Goal: Task Accomplishment & Management: Manage account settings

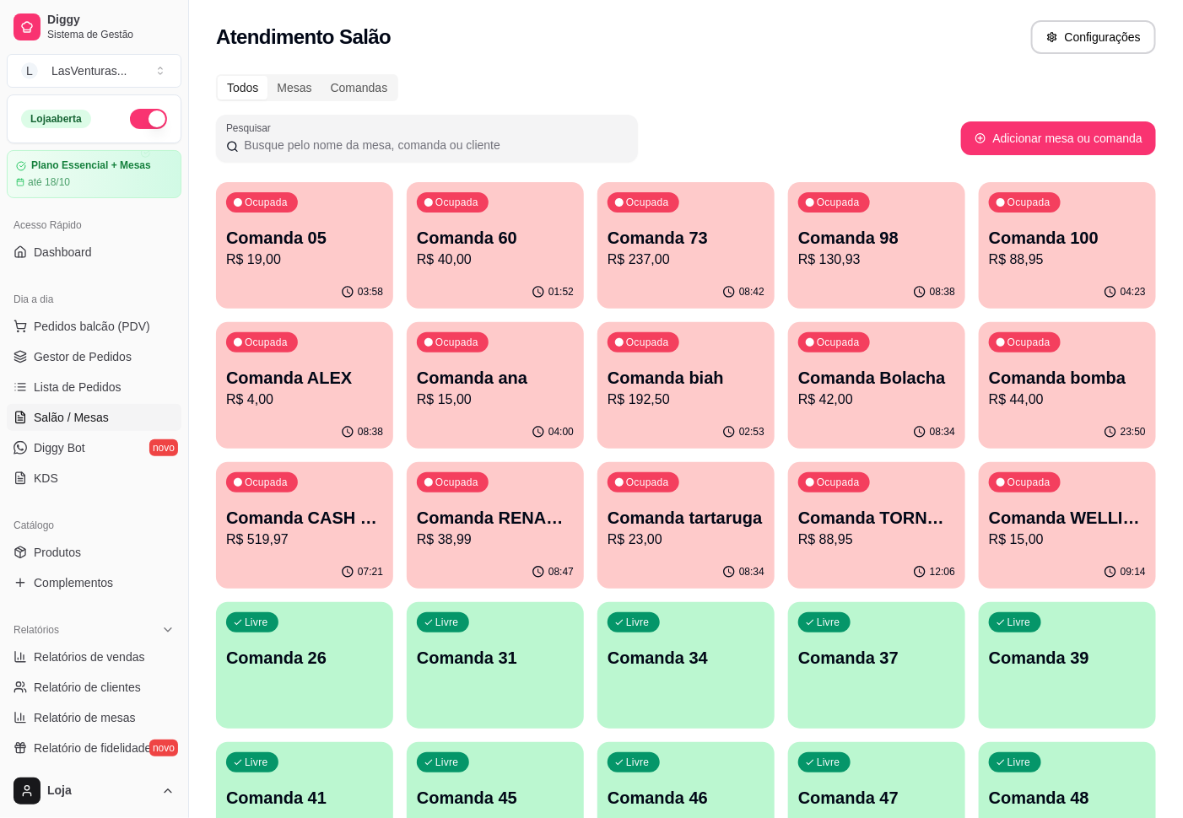
click at [552, 416] on div "04:00" at bounding box center [495, 432] width 177 height 33
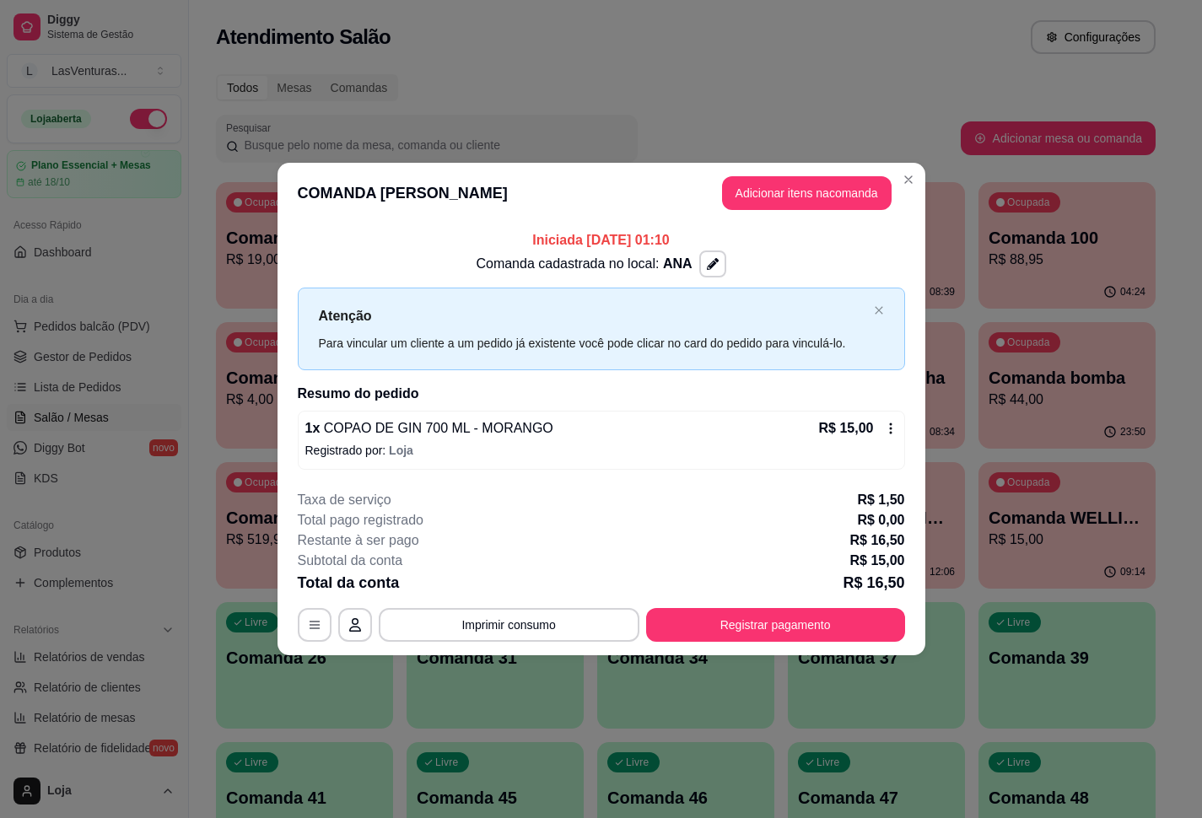
click at [894, 429] on icon at bounding box center [890, 428] width 13 height 13
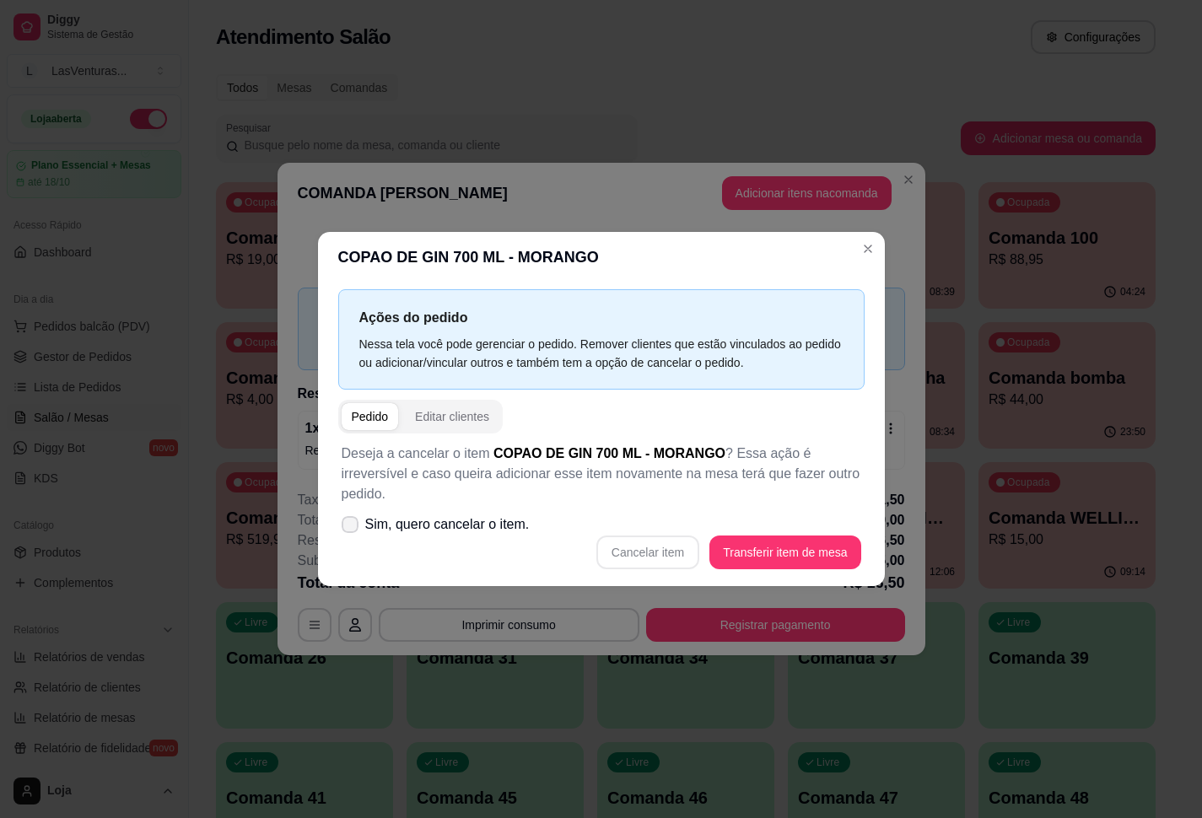
click at [362, 514] on label "Sim, quero cancelar o item." at bounding box center [436, 525] width 202 height 34
click at [352, 528] on input "Sim, quero cancelar o item." at bounding box center [346, 533] width 11 height 11
checkbox input "true"
click at [661, 547] on button "Cancelar item" at bounding box center [647, 553] width 103 height 34
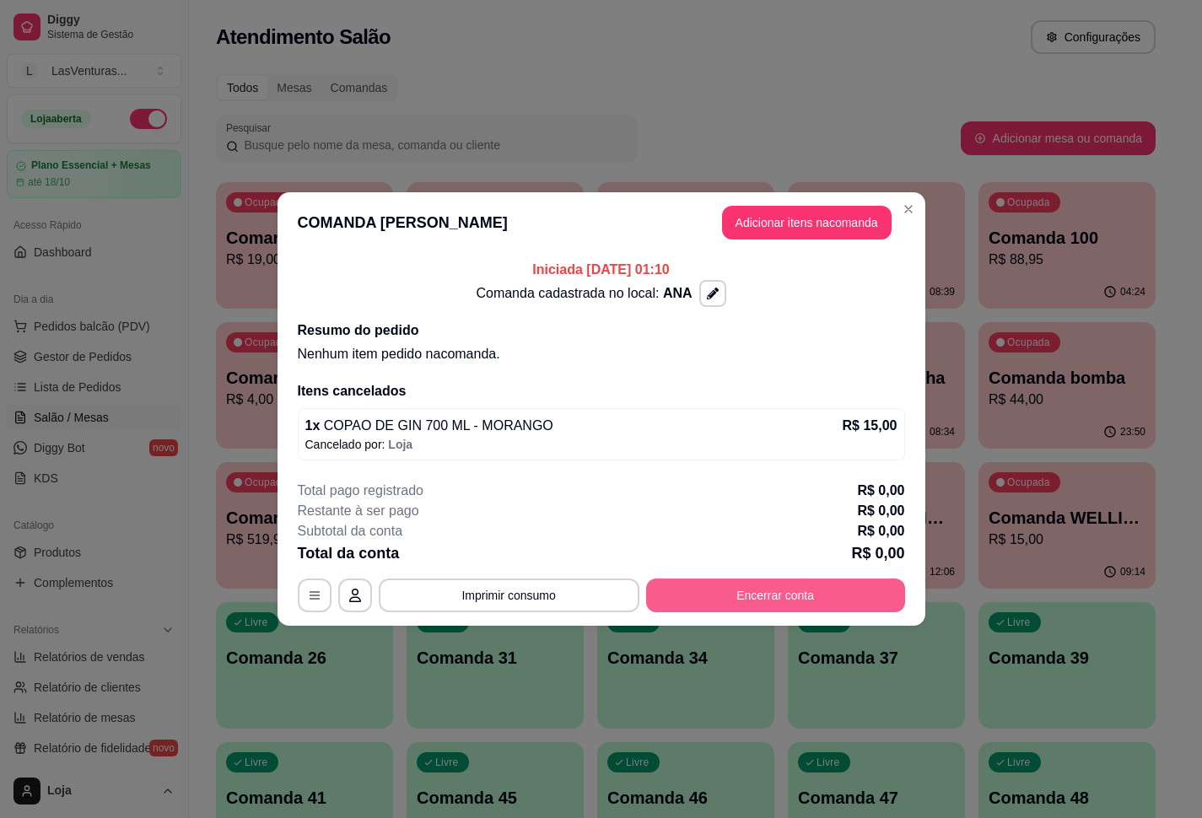
click at [769, 579] on button "Encerrar conta" at bounding box center [775, 596] width 259 height 34
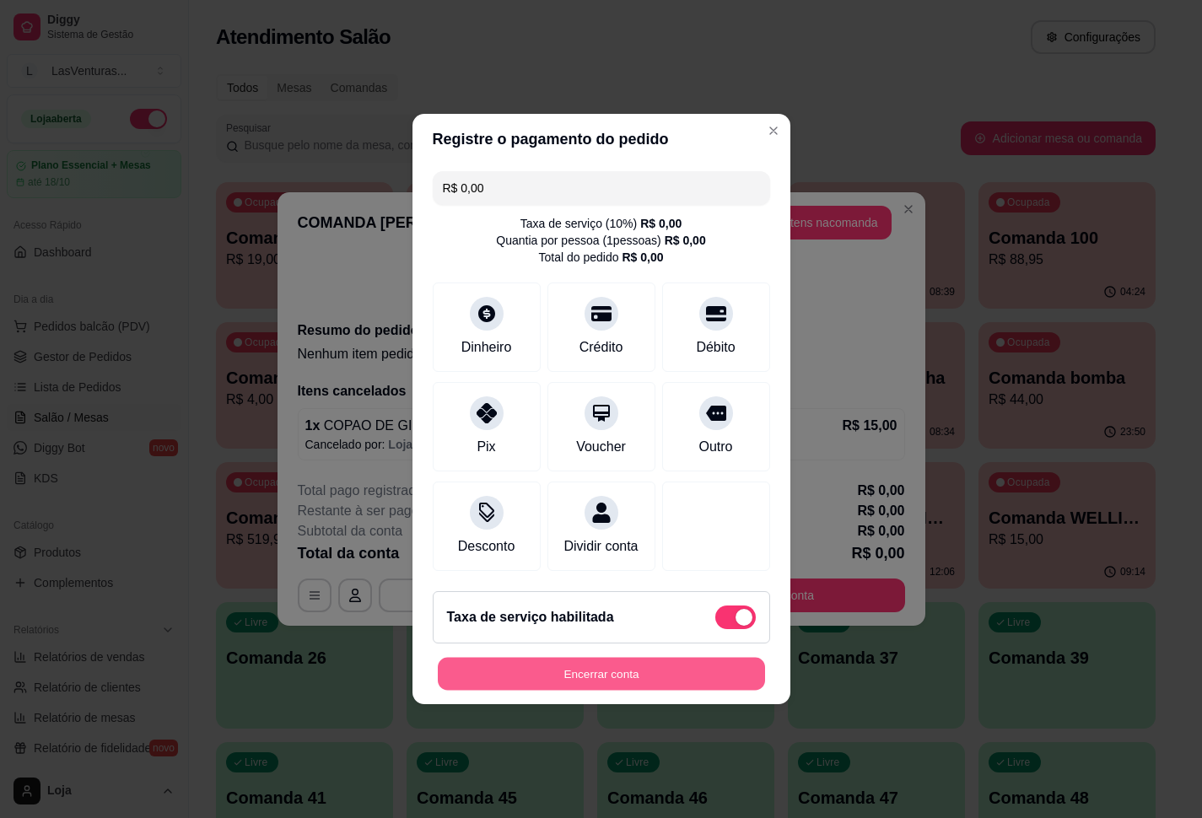
click at [676, 676] on button "Encerrar conta" at bounding box center [601, 674] width 327 height 33
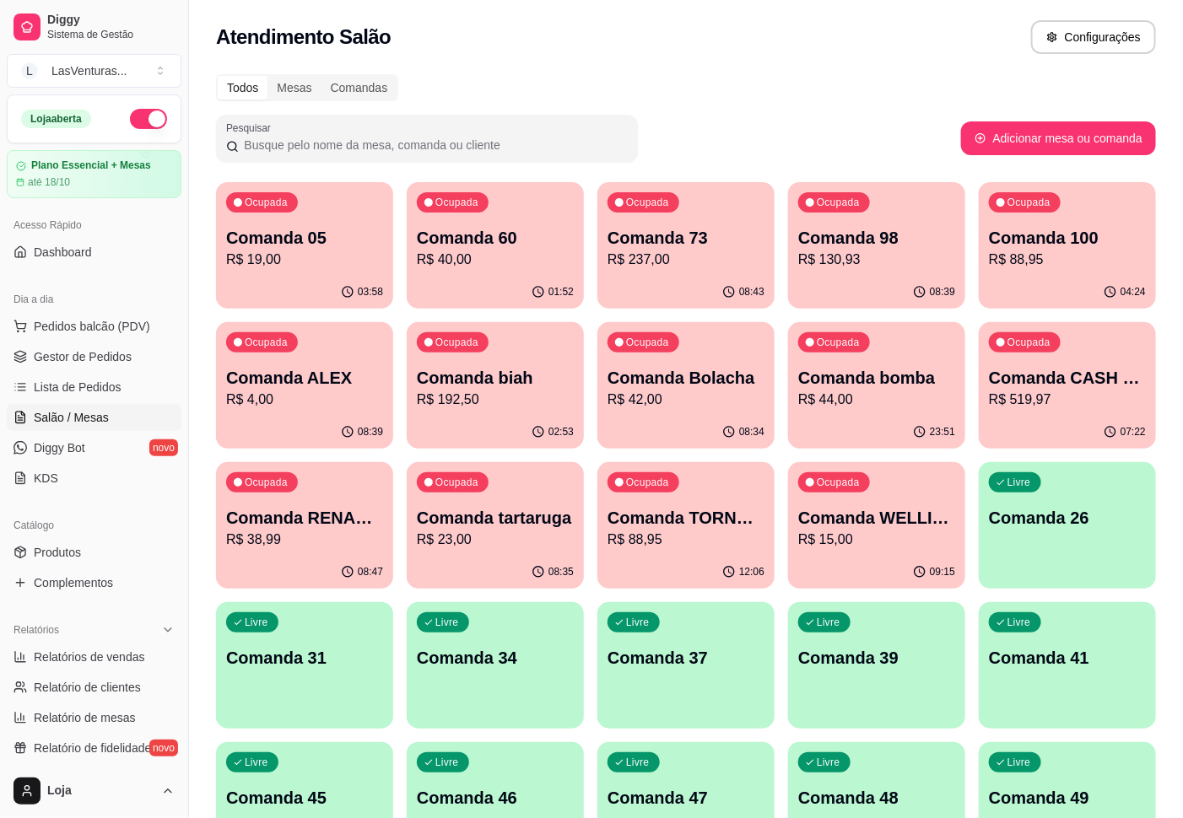
click at [742, 583] on div "12:06" at bounding box center [685, 572] width 177 height 33
click at [1041, 418] on div "07:46" at bounding box center [1067, 431] width 172 height 32
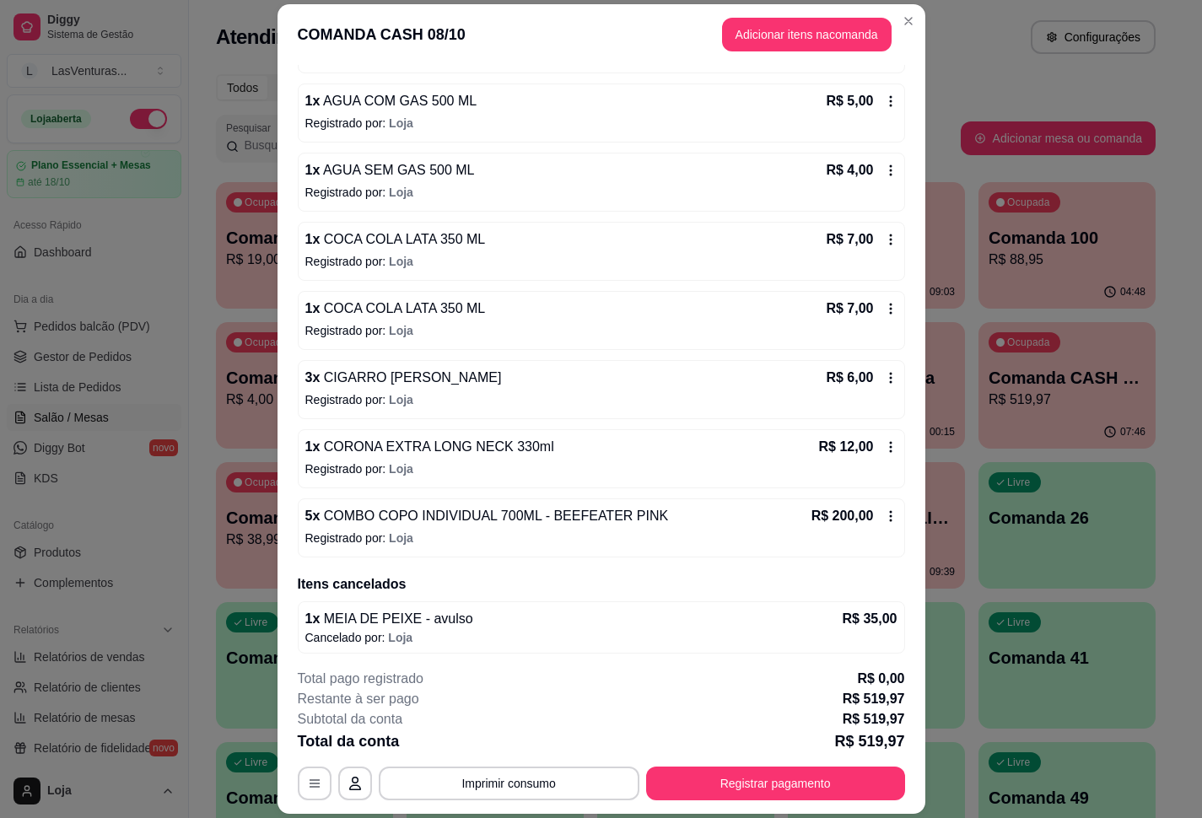
scroll to position [1858, 0]
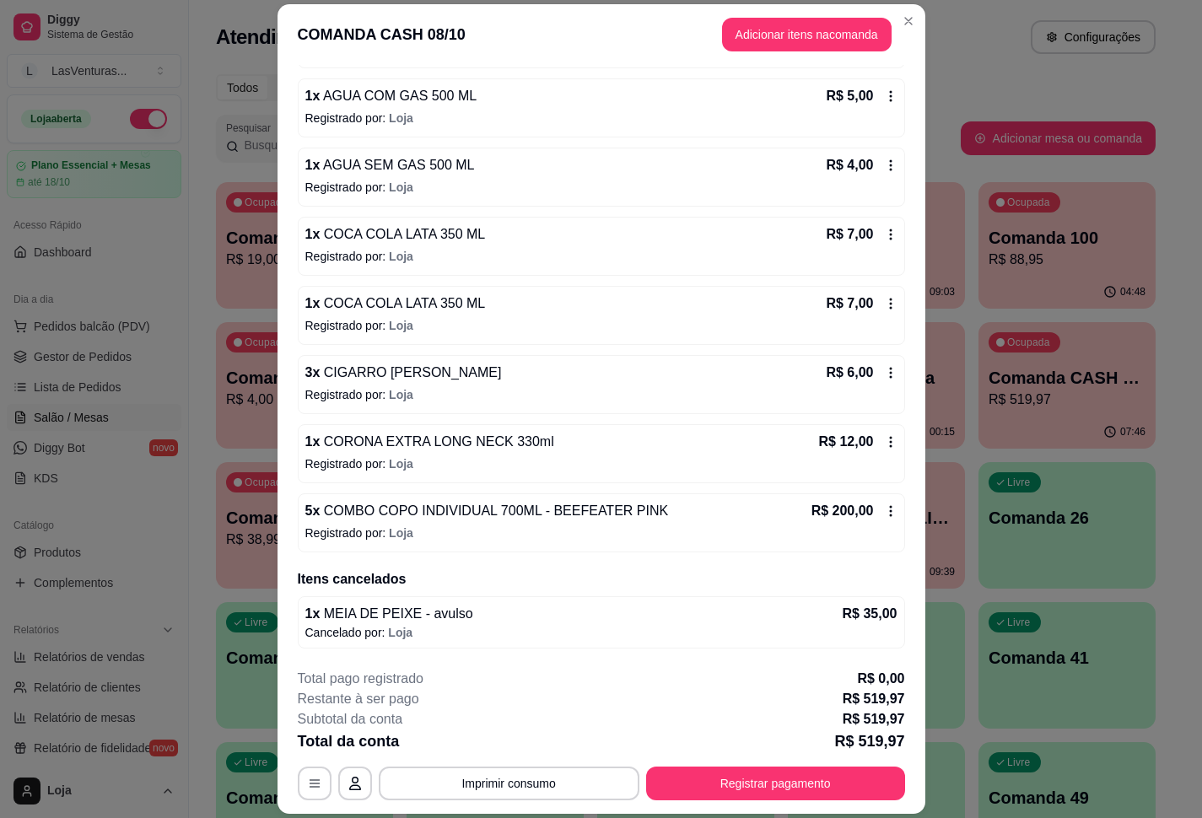
click at [962, 497] on div "Ocupada Comanda WELLINGTOM R$ 15,00" at bounding box center [876, 509] width 177 height 94
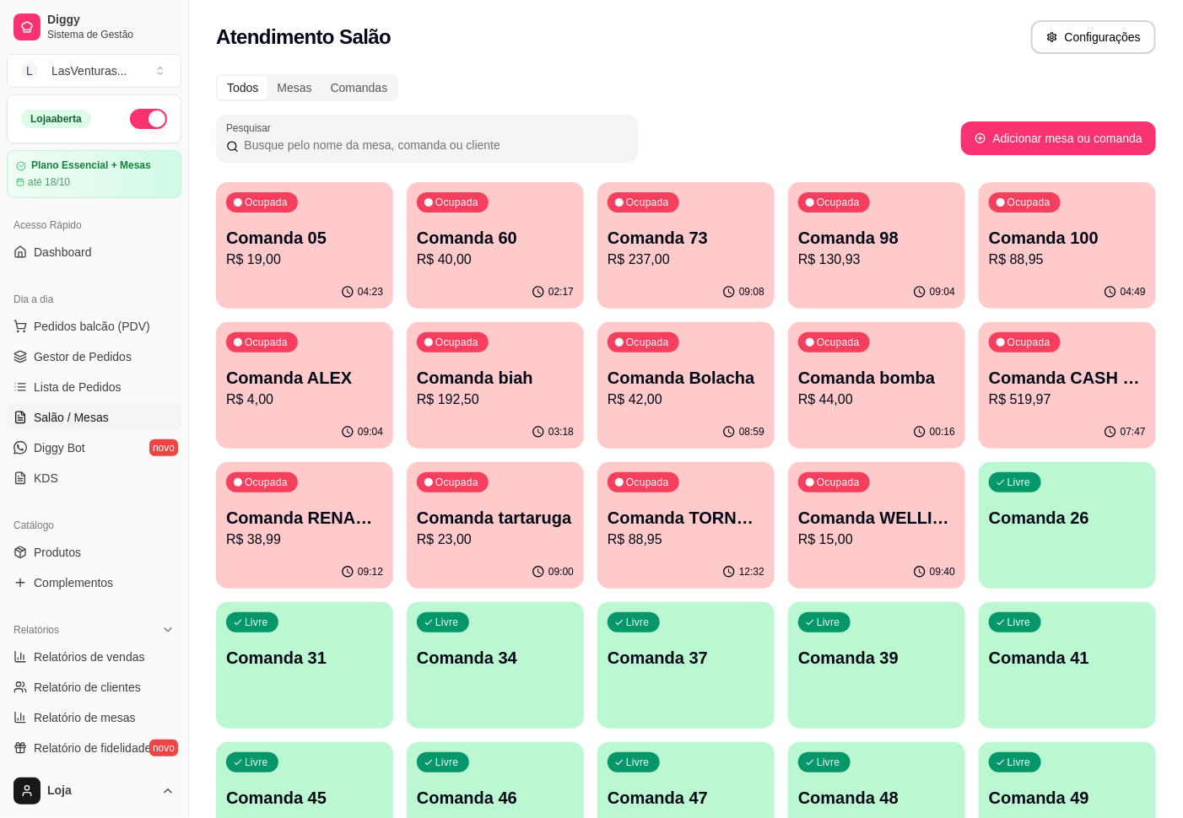
click at [1023, 423] on div "07:47" at bounding box center [1066, 432] width 177 height 33
click at [664, 297] on div "09:08" at bounding box center [686, 291] width 172 height 32
click at [1109, 253] on p "R$ 88,95" at bounding box center [1067, 260] width 157 height 20
click at [319, 385] on p "Comanda ALEX" at bounding box center [304, 378] width 157 height 24
click at [299, 286] on div "04:24" at bounding box center [304, 292] width 177 height 33
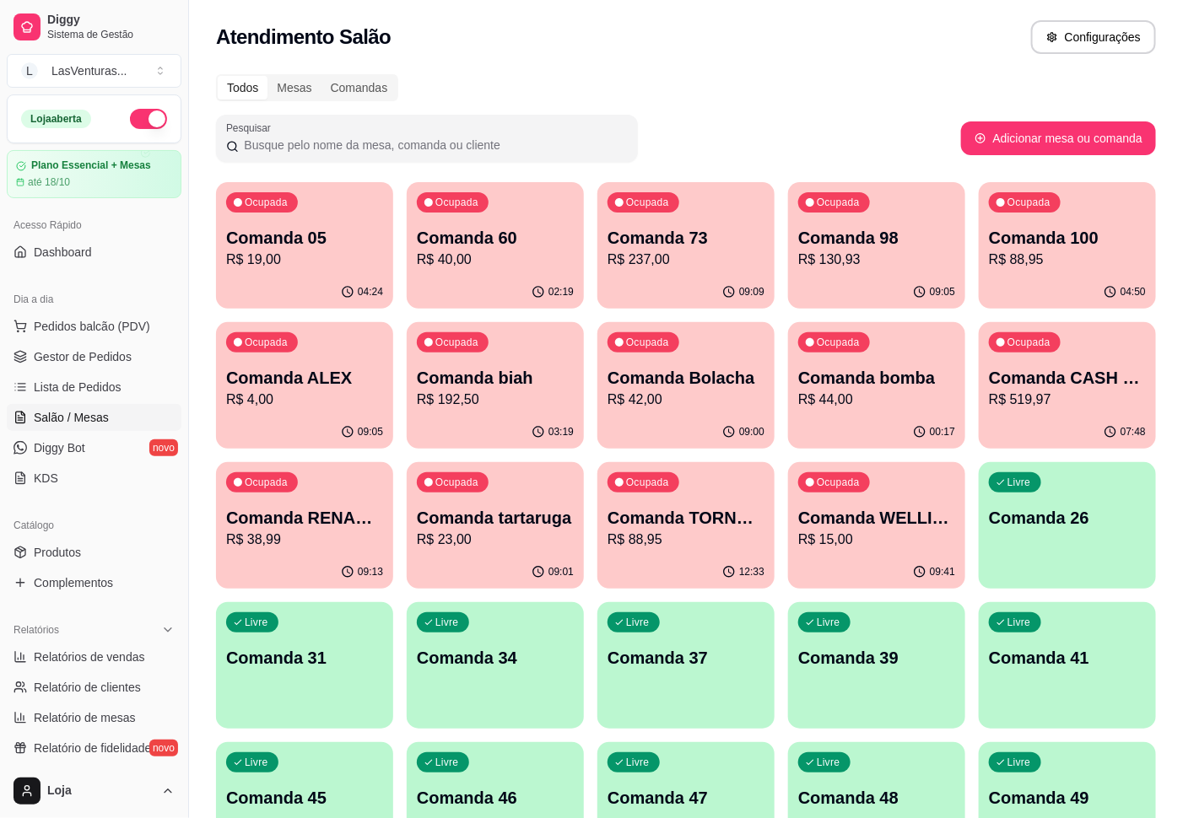
click at [299, 286] on div "04:24" at bounding box center [304, 292] width 177 height 33
click at [509, 245] on p "Comanda 60" at bounding box center [495, 238] width 157 height 24
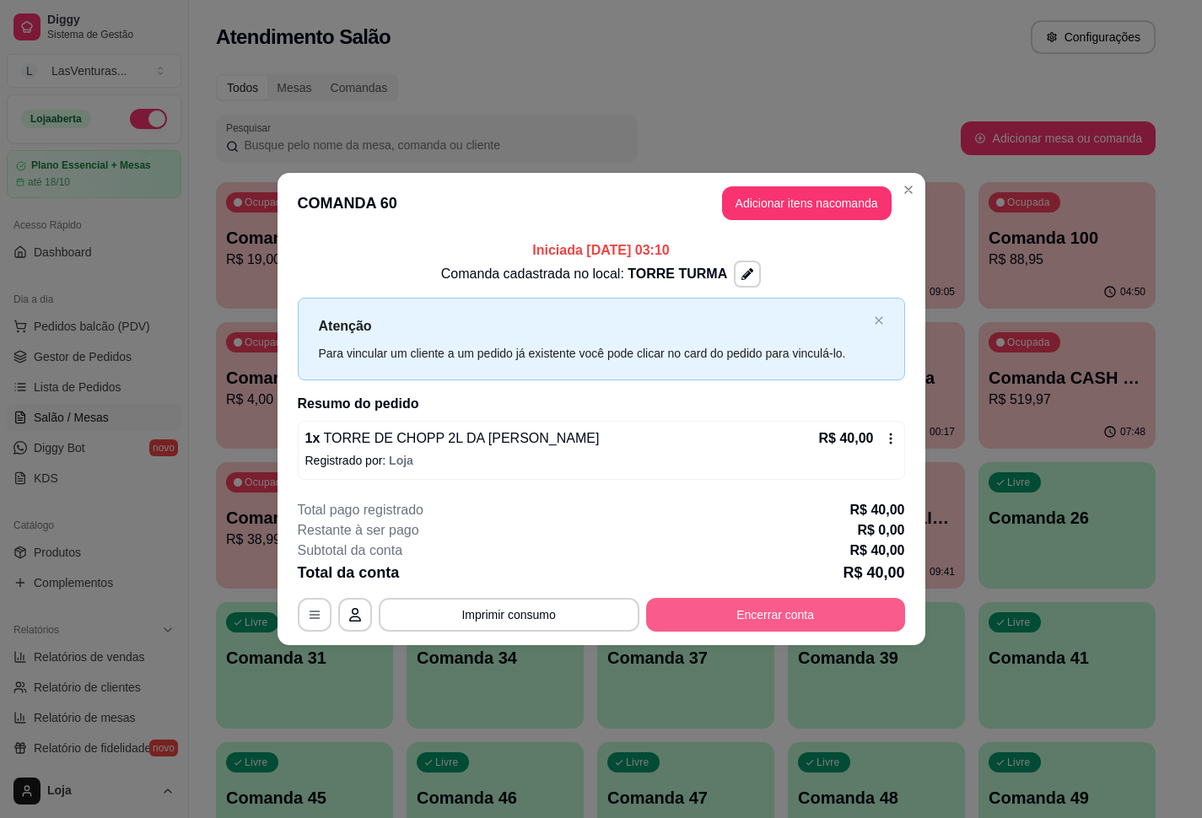
click at [792, 616] on button "Encerrar conta" at bounding box center [775, 615] width 259 height 34
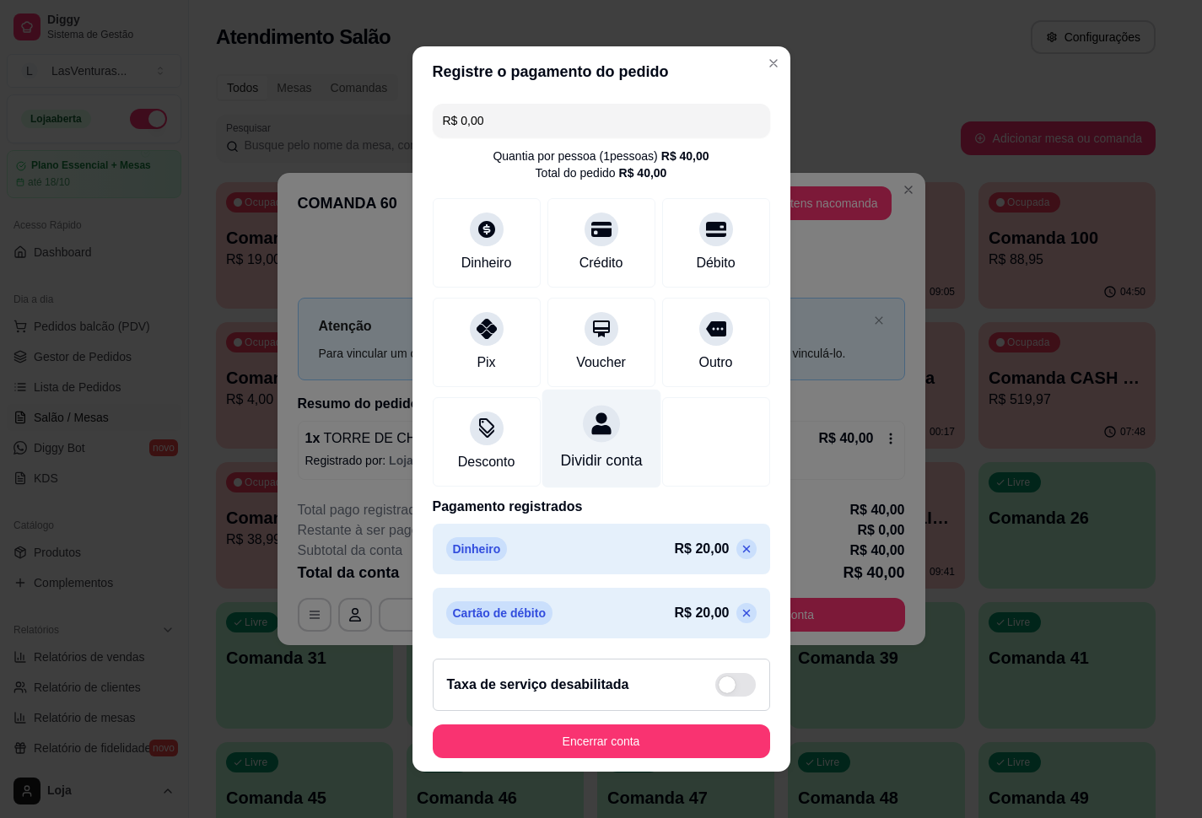
scroll to position [11, 0]
click at [740, 555] on icon at bounding box center [746, 548] width 13 height 13
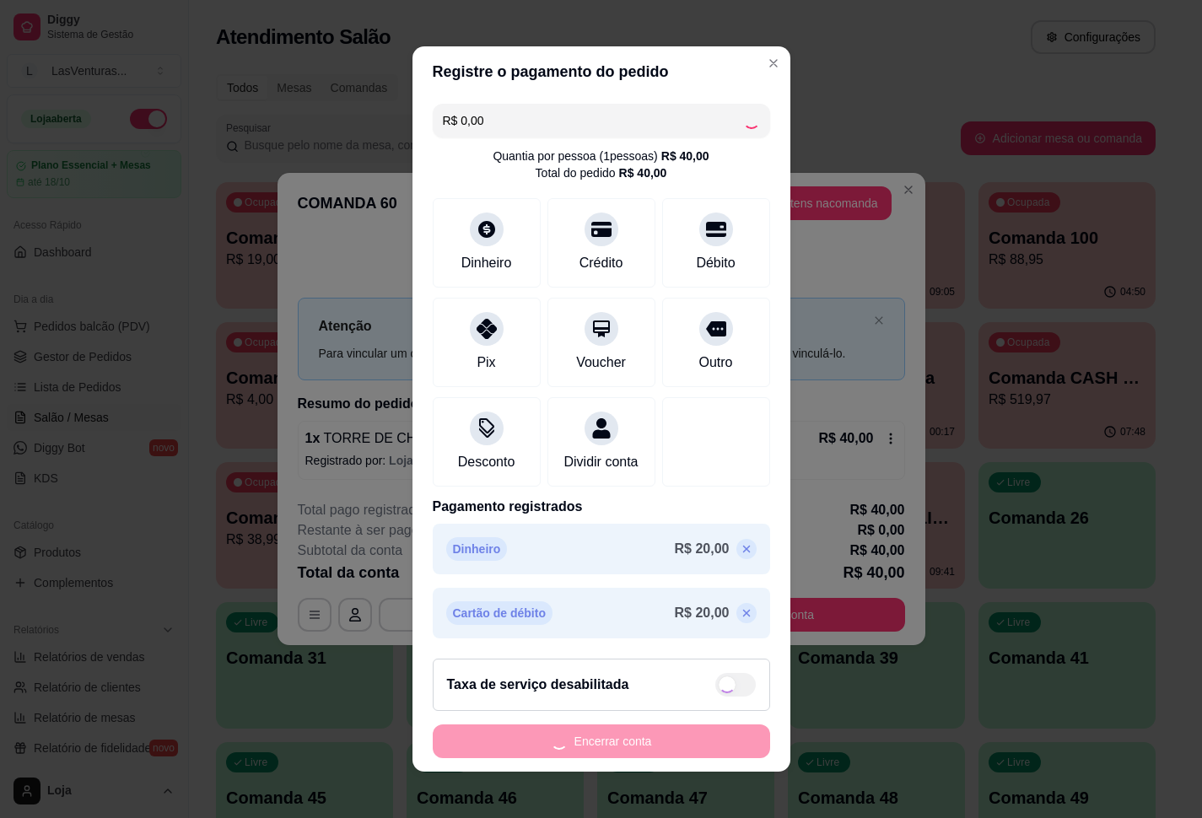
click at [740, 556] on icon at bounding box center [746, 548] width 13 height 13
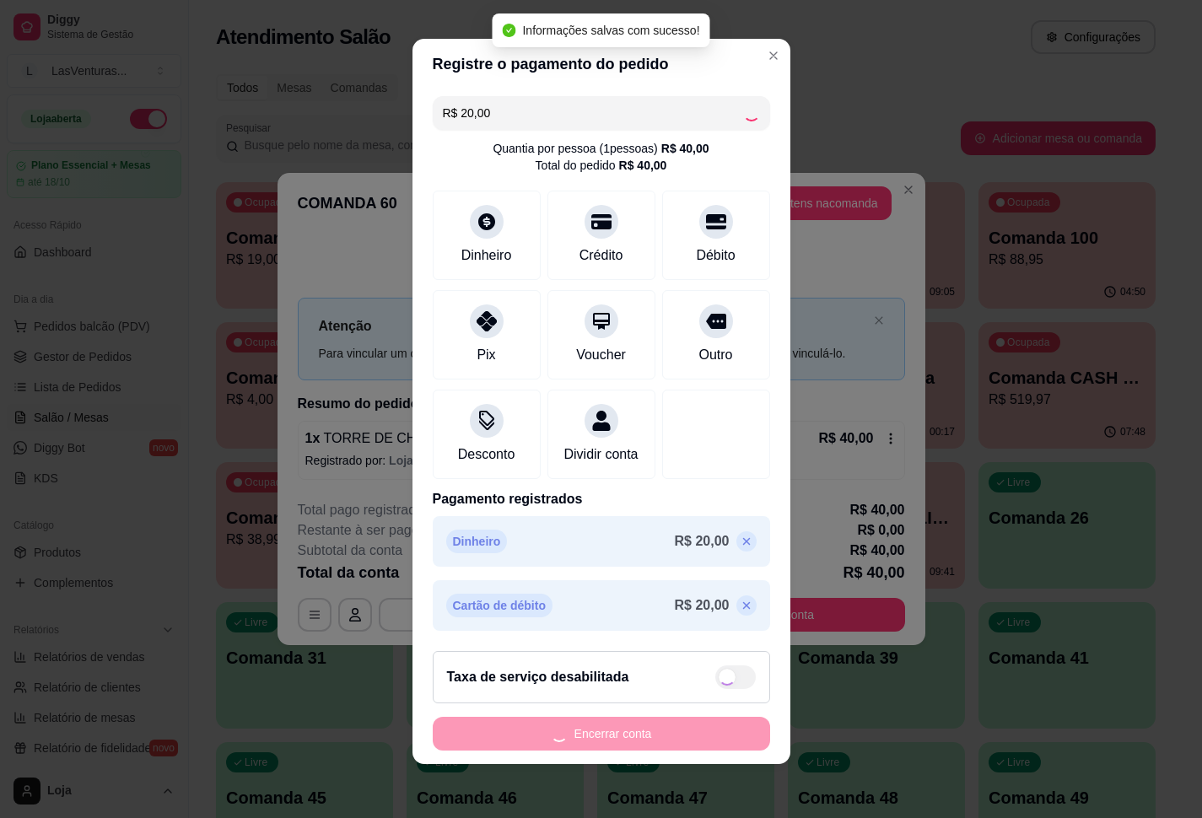
scroll to position [0, 0]
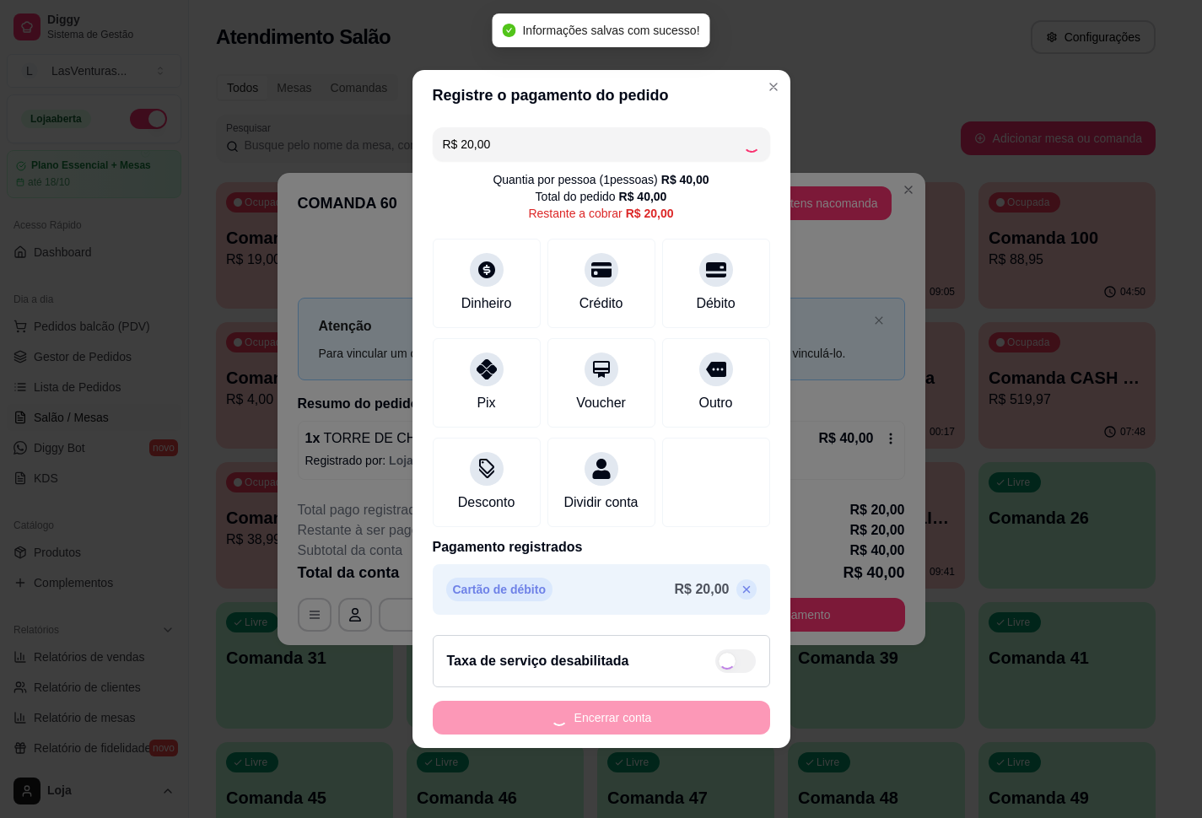
click at [740, 596] on icon at bounding box center [746, 589] width 13 height 13
type input "R$ 40,00"
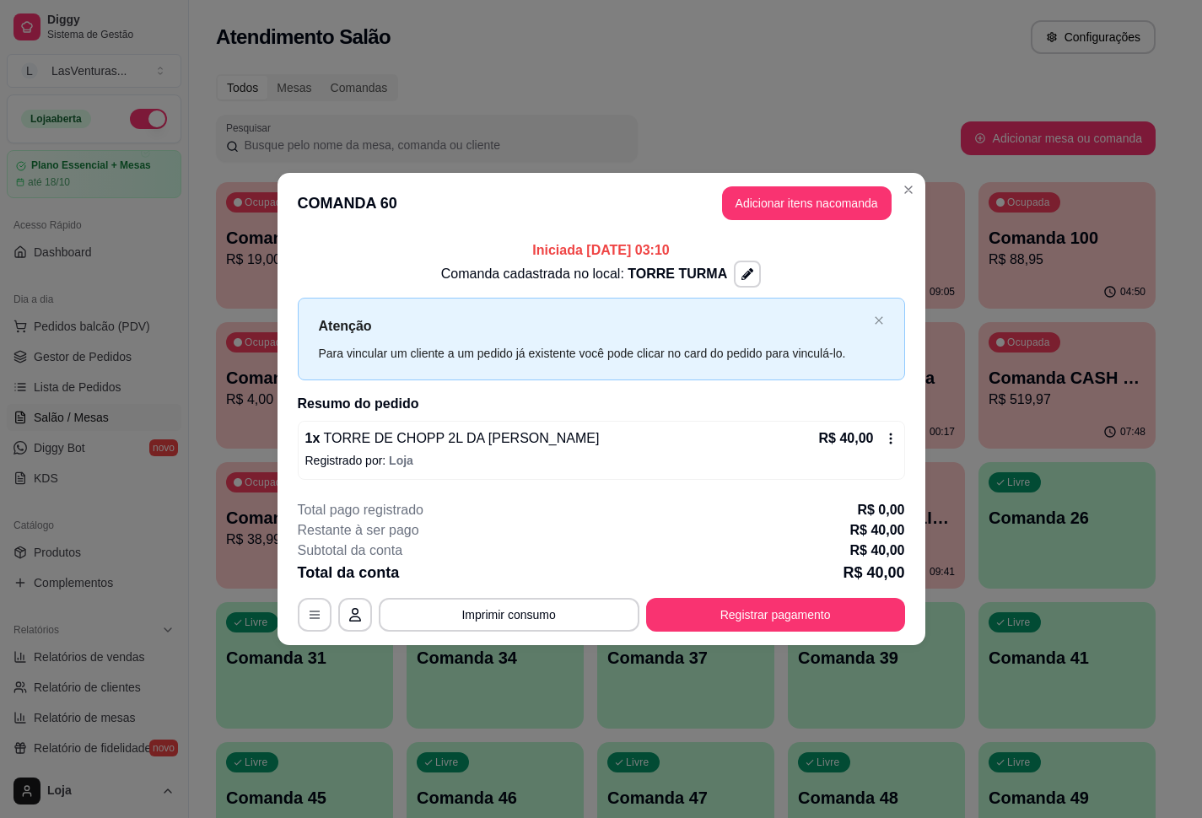
click at [836, 618] on button "Registrar pagamento" at bounding box center [775, 615] width 259 height 34
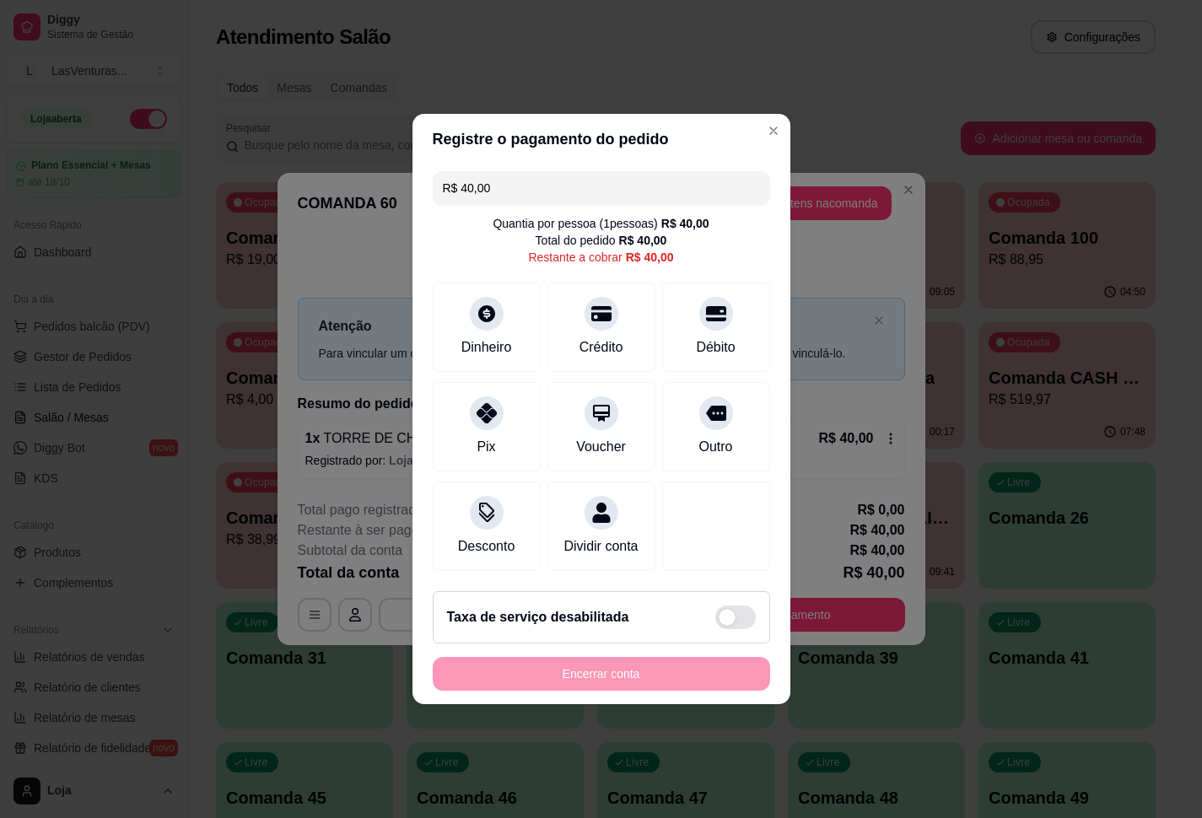
click at [590, 702] on footer "Taxa de serviço desabilitada Encerrar conta" at bounding box center [601, 641] width 378 height 127
click at [592, 691] on div "Encerrar conta" at bounding box center [601, 674] width 337 height 34
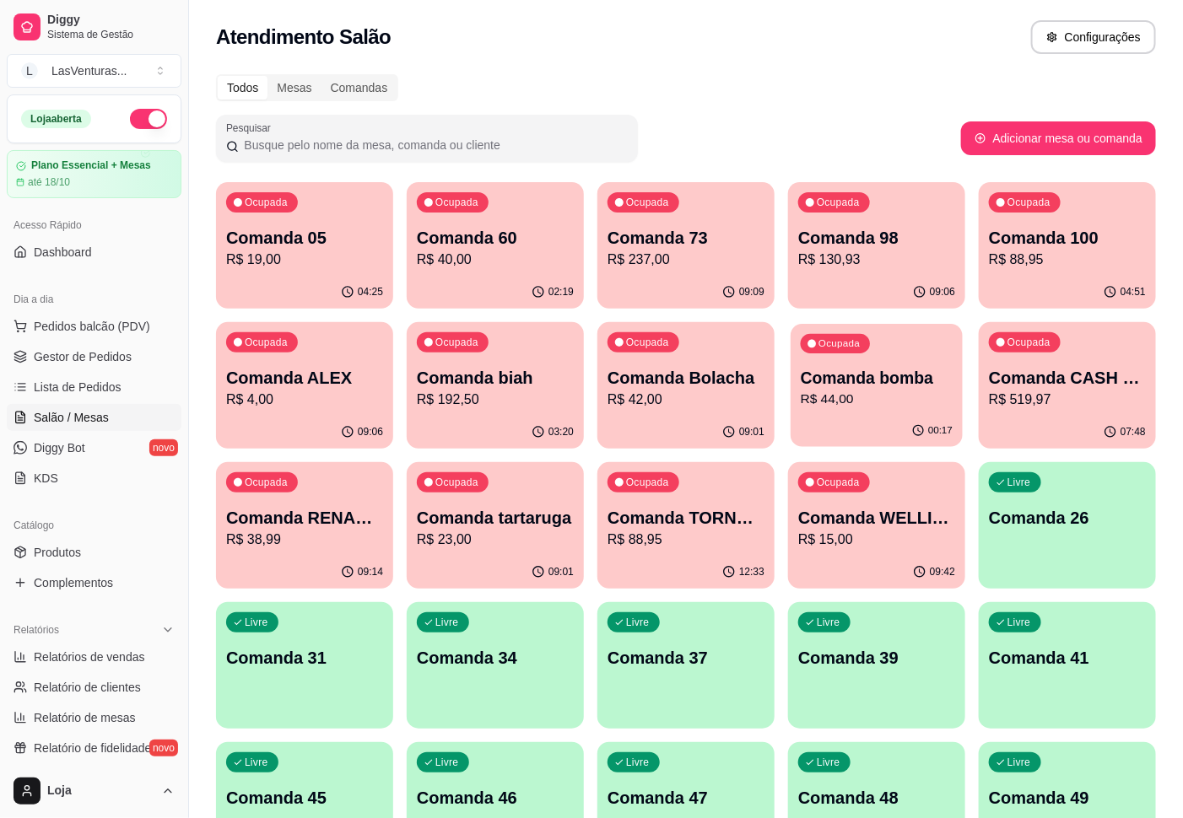
click at [911, 396] on p "R$ 44,00" at bounding box center [876, 399] width 152 height 19
click at [1073, 243] on p "Comanda 100" at bounding box center [1067, 238] width 157 height 24
click at [855, 405] on p "R$ 44,00" at bounding box center [876, 400] width 157 height 20
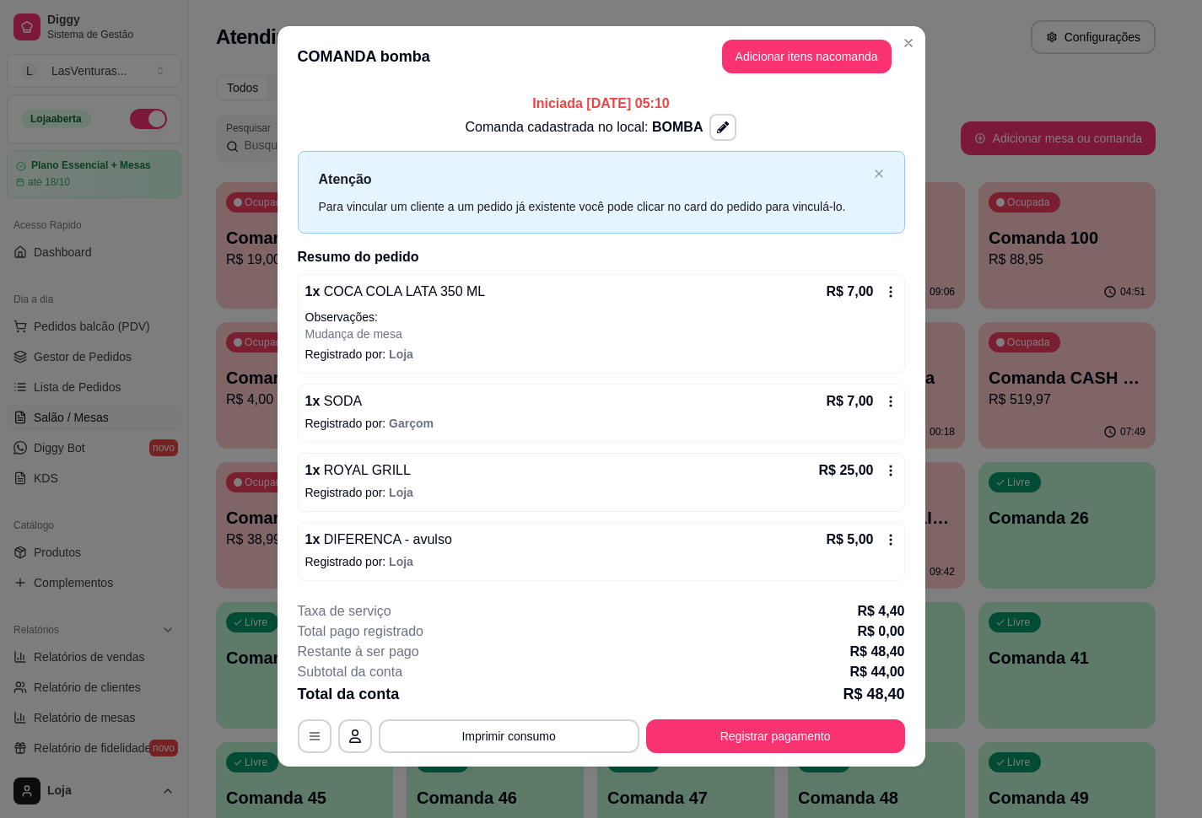
scroll to position [16, 0]
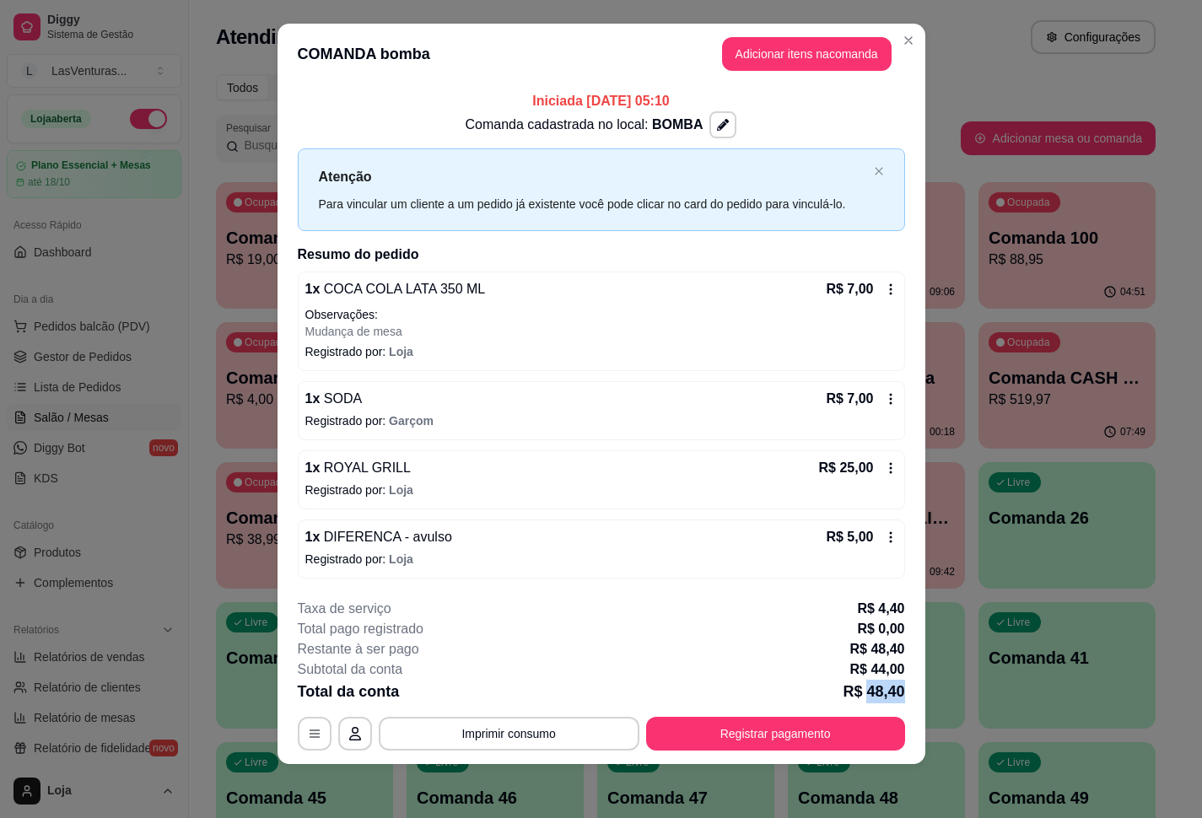
drag, startPoint x: 856, startPoint y: 689, endPoint x: 919, endPoint y: 702, distance: 63.7
click at [919, 702] on div "**********" at bounding box center [601, 409] width 1202 height 818
click at [901, 688] on footer "**********" at bounding box center [602, 674] width 648 height 179
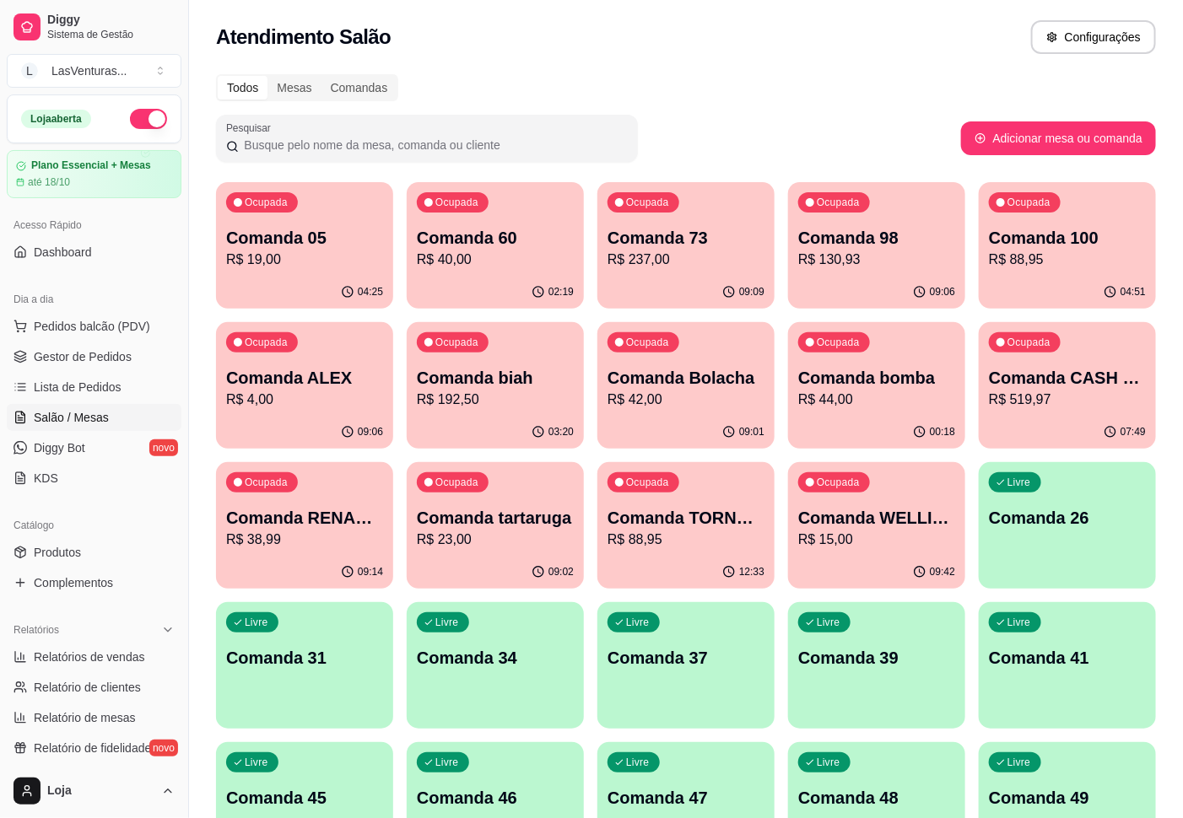
click at [286, 268] on p "R$ 19,00" at bounding box center [304, 260] width 157 height 20
click at [443, 251] on p "R$ 40,00" at bounding box center [495, 259] width 152 height 19
click at [352, 272] on div "Ocupada Comanda 05 R$ 19,00" at bounding box center [304, 229] width 177 height 94
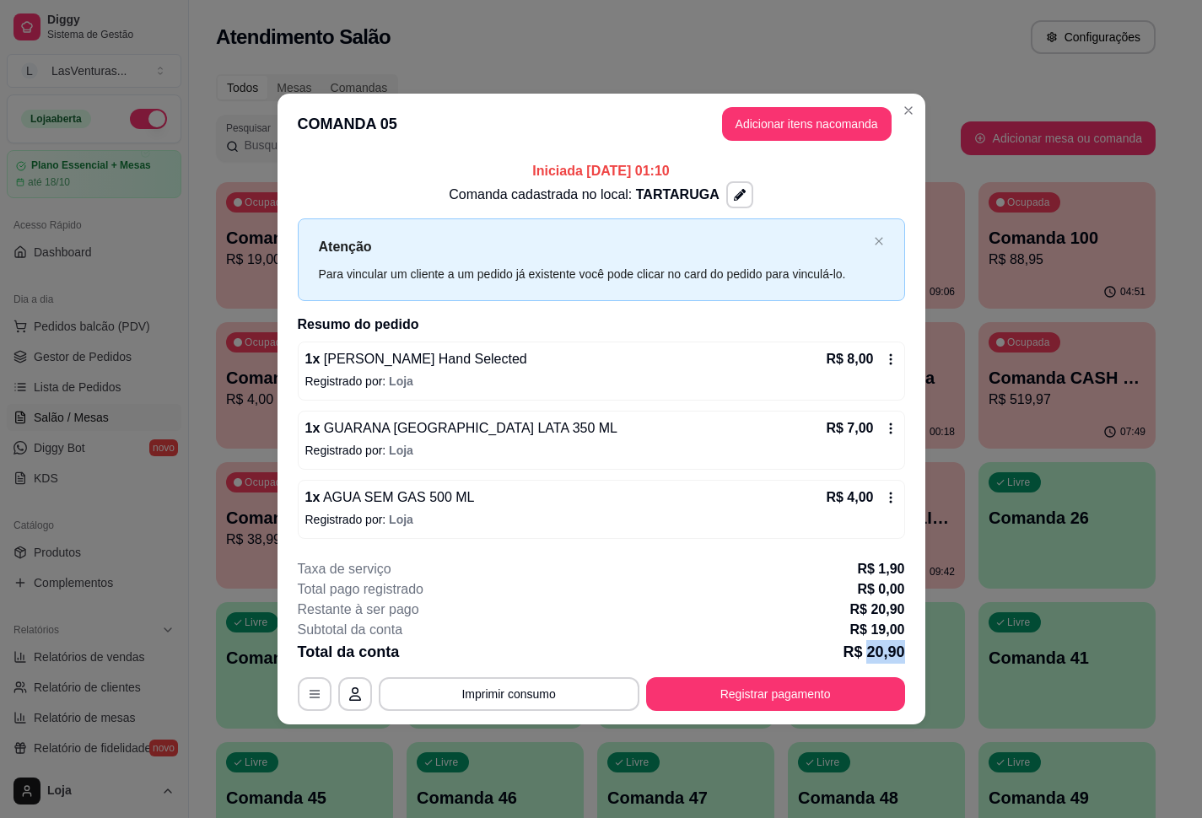
drag, startPoint x: 868, startPoint y: 654, endPoint x: 906, endPoint y: 658, distance: 38.2
click at [916, 664] on footer "**********" at bounding box center [602, 635] width 648 height 179
click at [887, 640] on div "**********" at bounding box center [601, 635] width 607 height 152
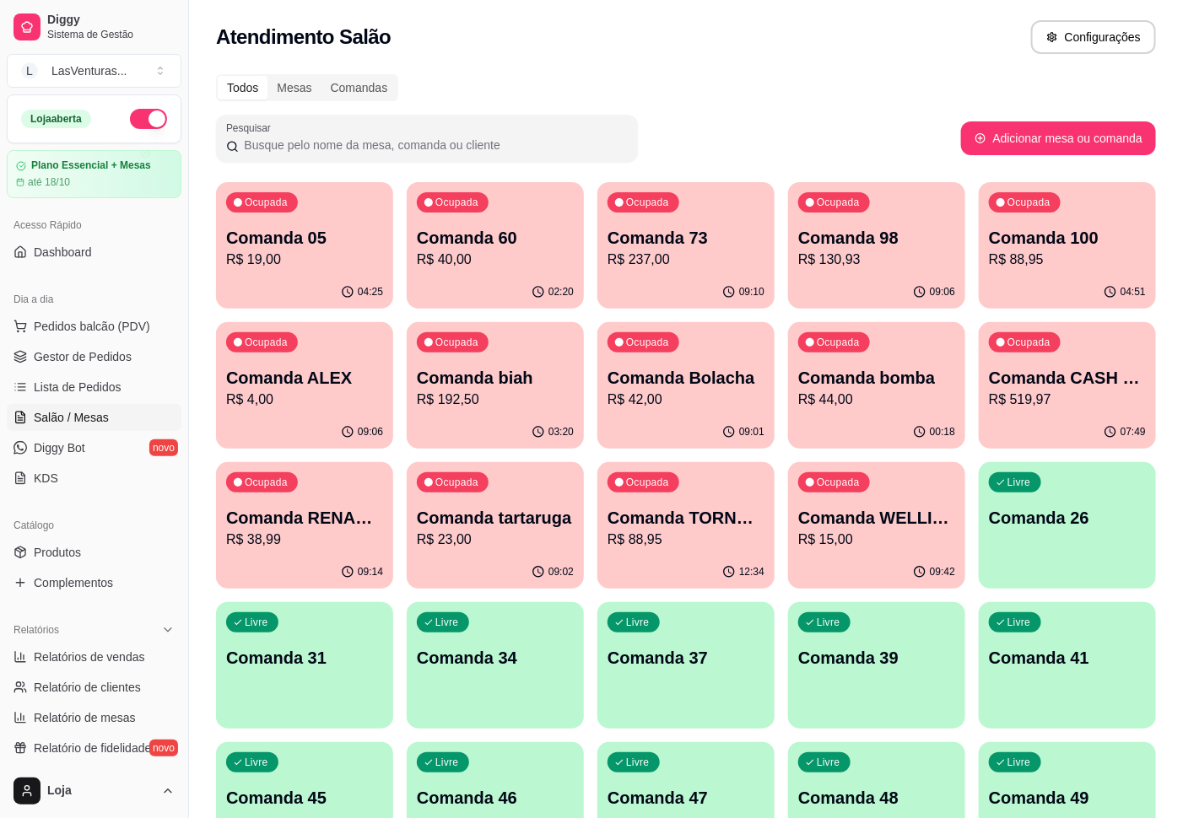
click at [515, 218] on div "Ocupada Comanda 60 R$ 40,00" at bounding box center [495, 229] width 177 height 94
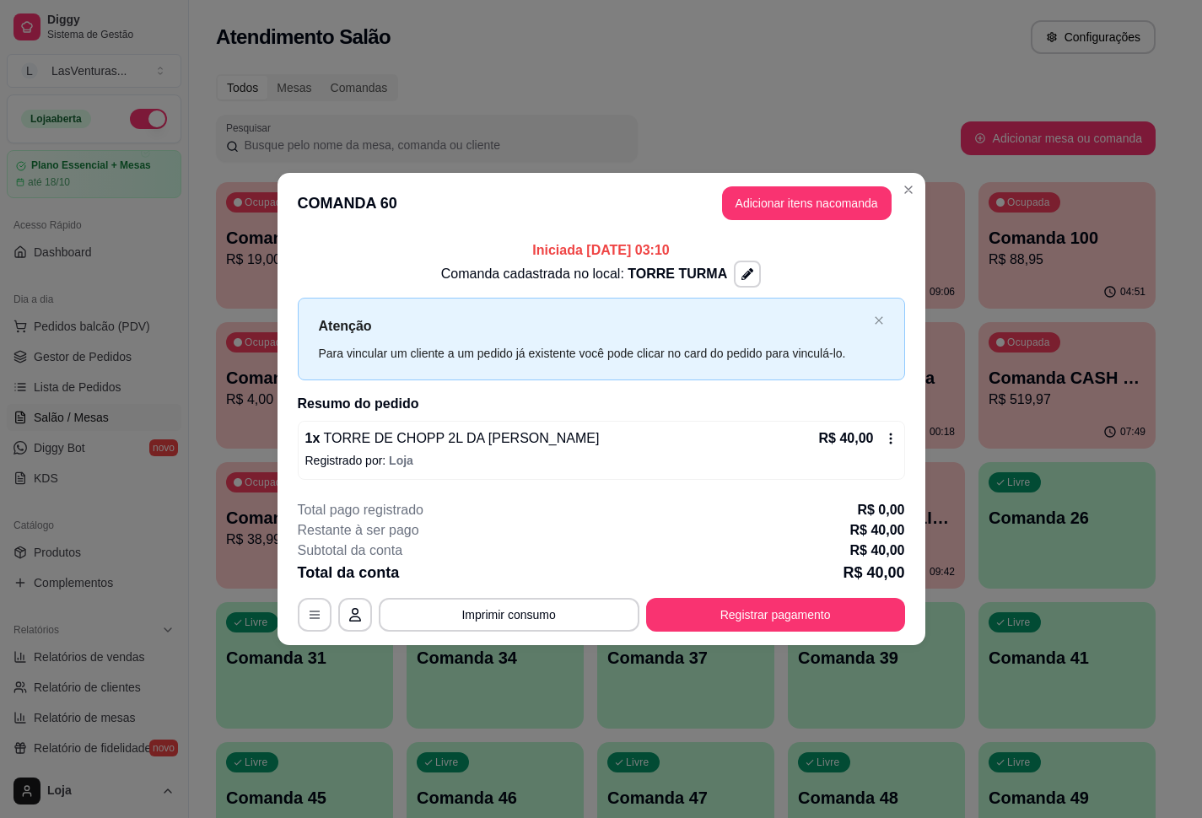
click at [894, 438] on icon at bounding box center [890, 438] width 13 height 13
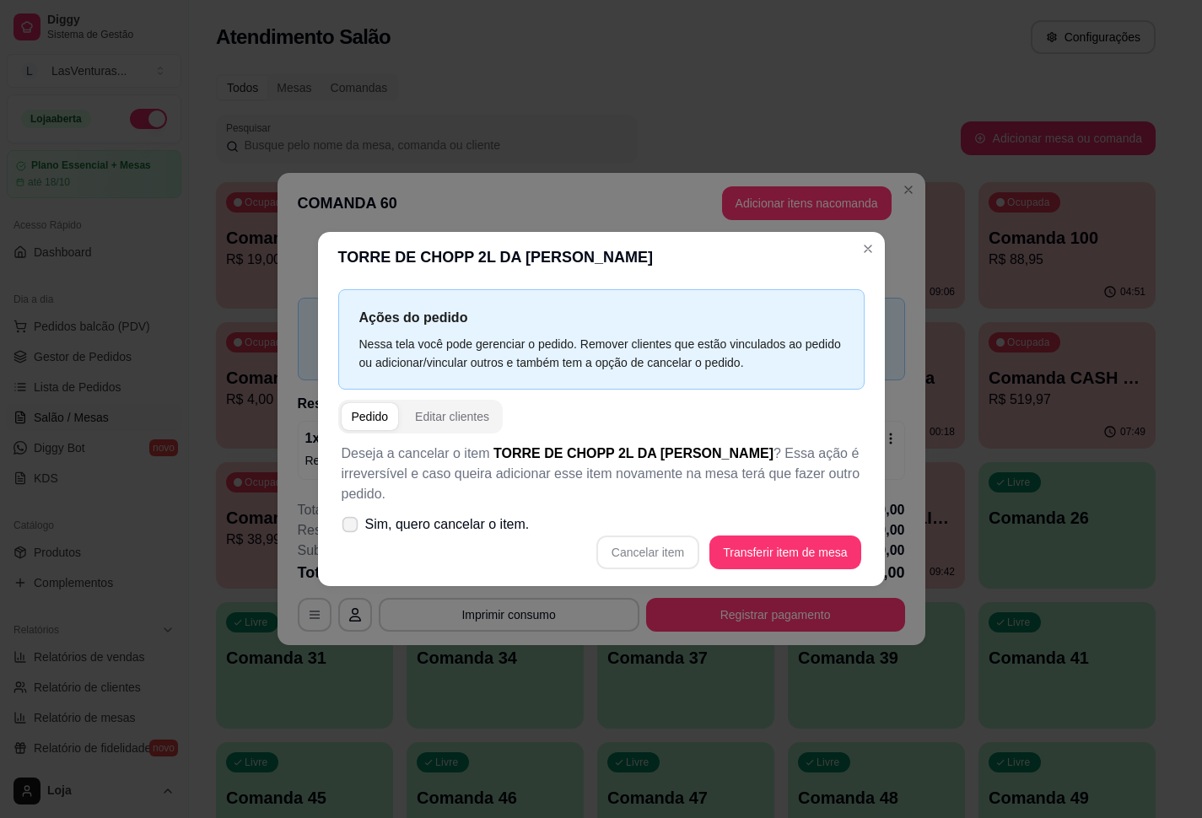
click at [468, 516] on span "Sim, quero cancelar o item." at bounding box center [447, 525] width 164 height 20
click at [352, 528] on input "Sim, quero cancelar o item." at bounding box center [346, 533] width 11 height 11
checkbox input "true"
click at [643, 540] on button "Cancelar item" at bounding box center [647, 553] width 103 height 34
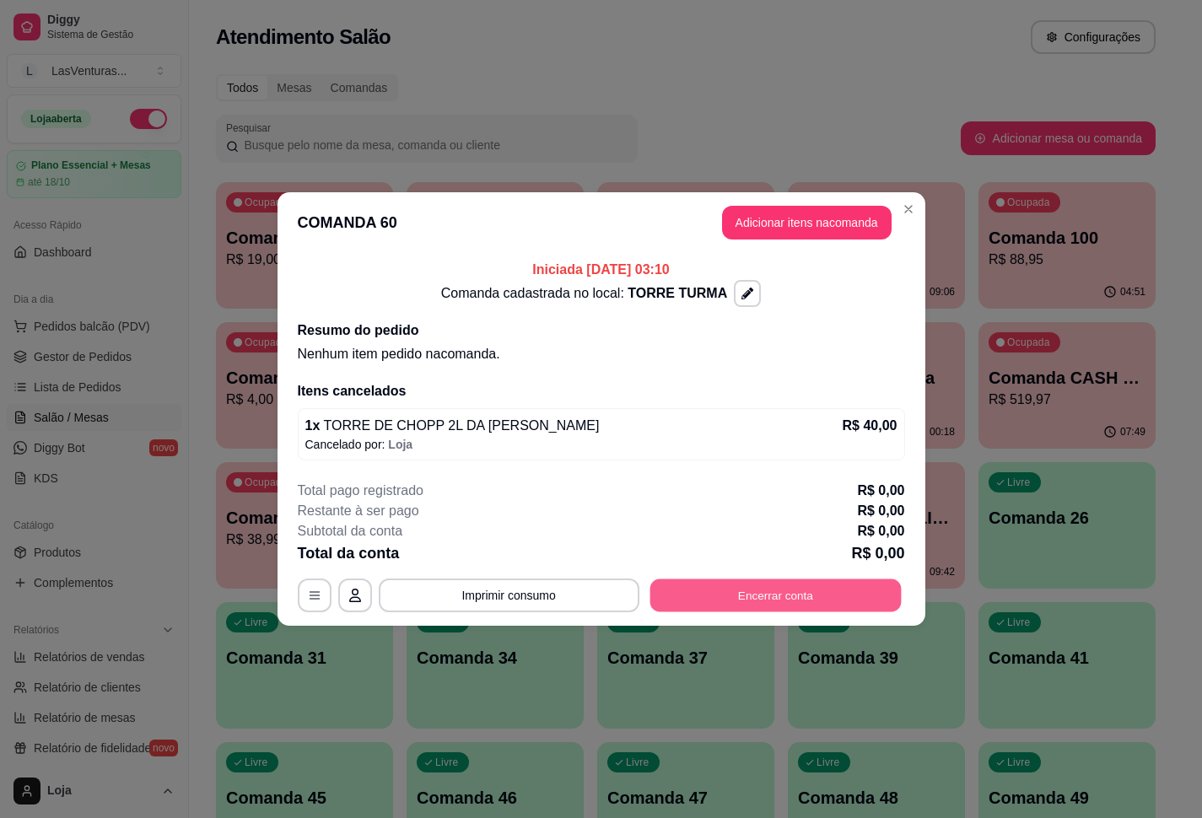
click at [779, 608] on button "Encerrar conta" at bounding box center [775, 595] width 251 height 33
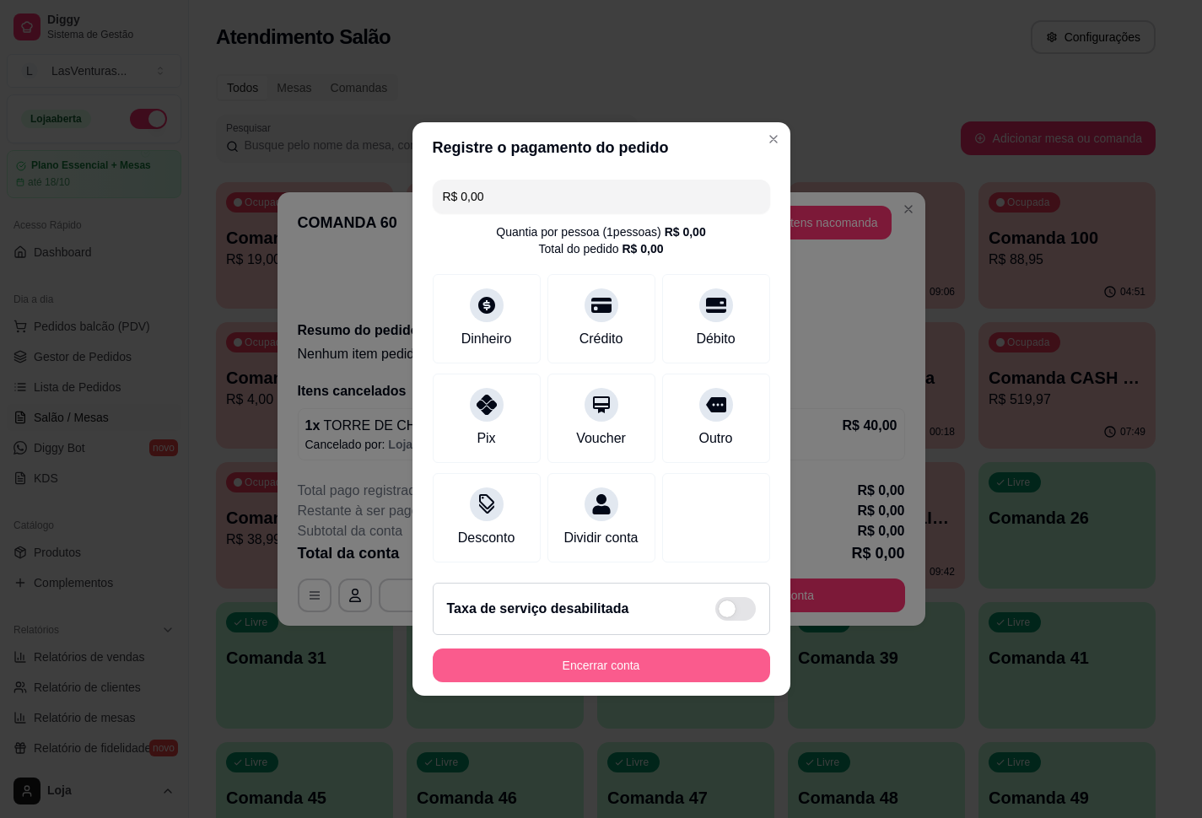
click at [617, 682] on button "Encerrar conta" at bounding box center [601, 666] width 337 height 34
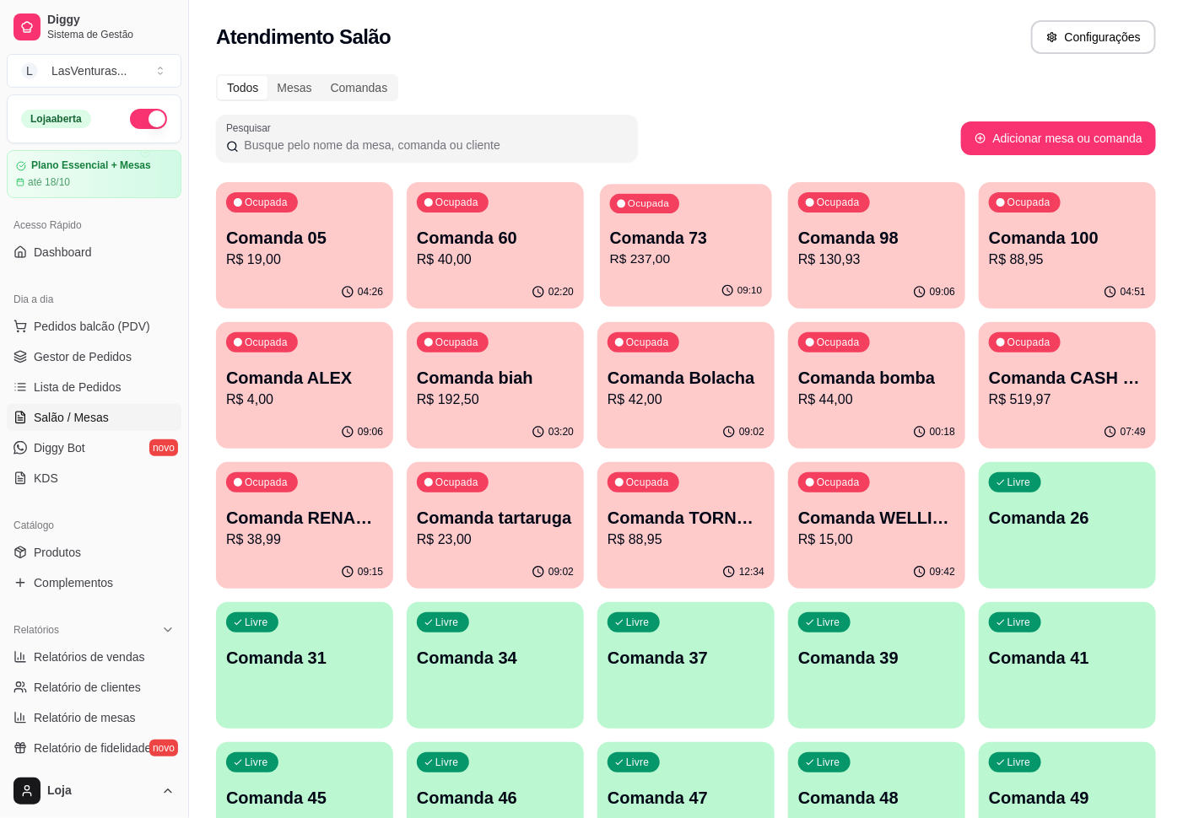
click at [684, 251] on p "R$ 237,00" at bounding box center [686, 259] width 152 height 19
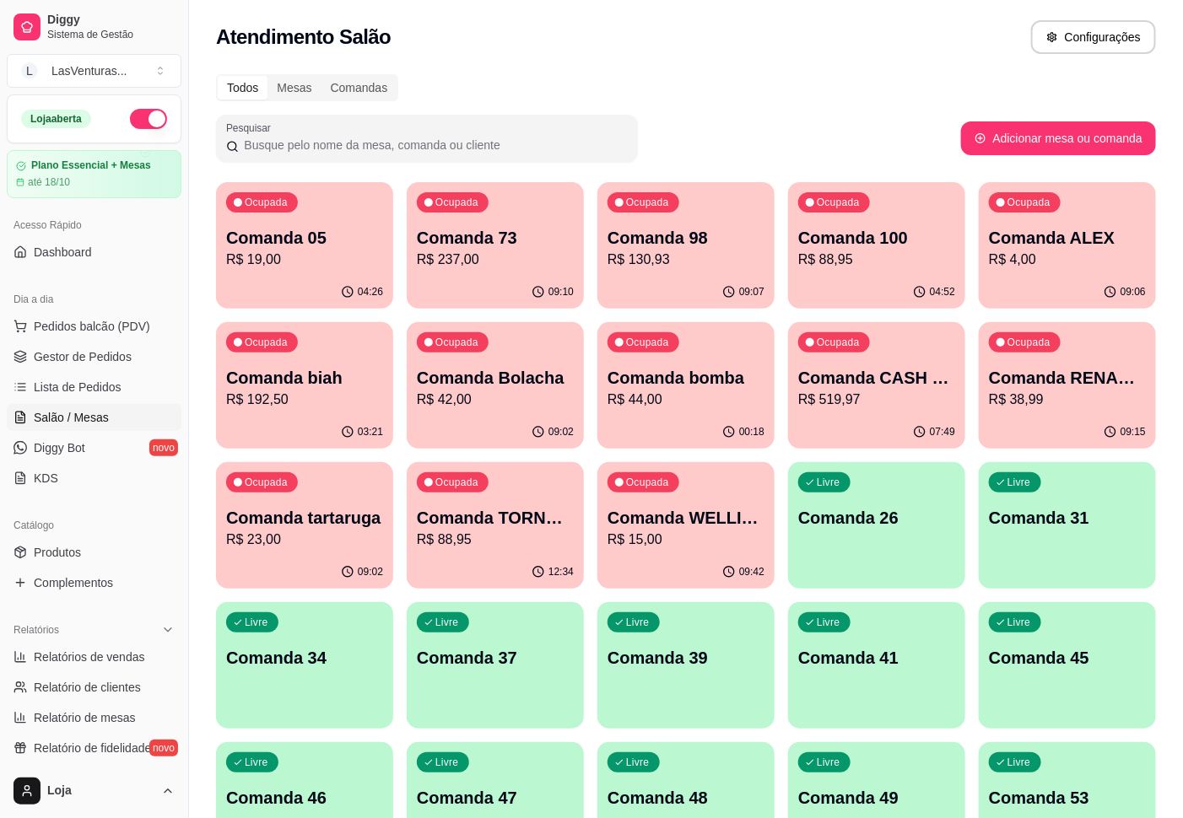
click at [620, 259] on p "R$ 130,93" at bounding box center [685, 260] width 157 height 20
click at [687, 190] on div "Ocupada Comanda 98 R$ 130,93" at bounding box center [686, 229] width 172 height 91
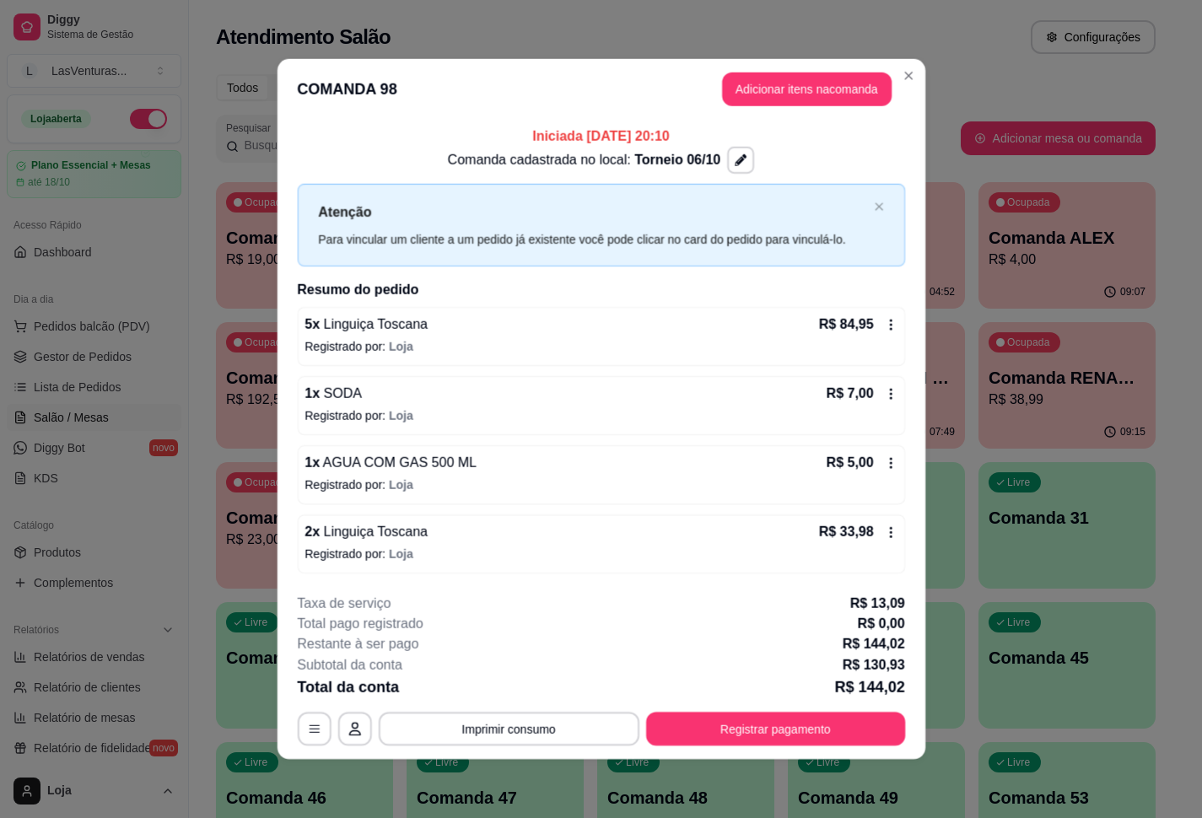
click at [896, 244] on div "Atenção Para vincular um cliente a um pedido já existente você pode clicar no c…" at bounding box center [600, 225] width 607 height 82
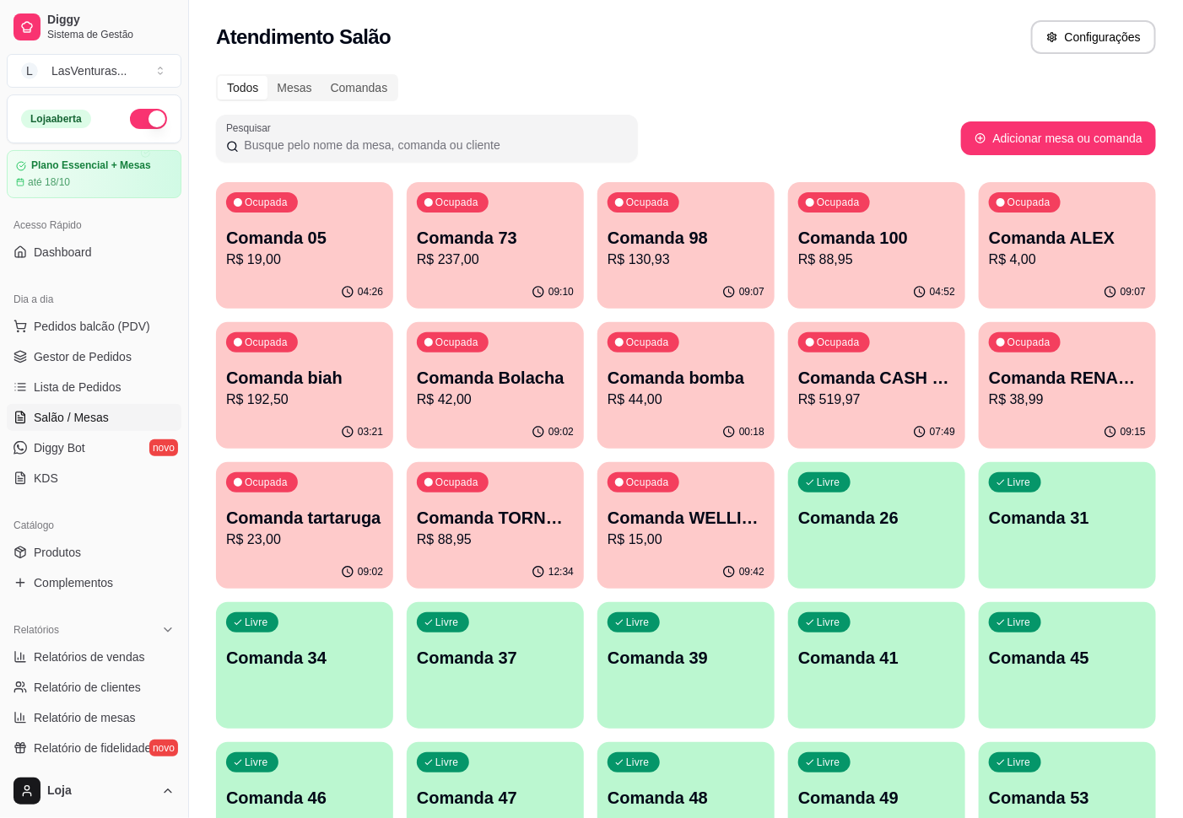
click at [886, 241] on p "Comanda 100" at bounding box center [876, 238] width 157 height 24
click at [1010, 271] on div "Ocupada Comanda [PERSON_NAME]$ 4,00" at bounding box center [1066, 229] width 177 height 94
click at [416, 325] on div "Ocupada Comanda Bolacha R$ 42,00" at bounding box center [495, 369] width 172 height 91
click at [1084, 482] on div "Livre Comanda 31" at bounding box center [1067, 515] width 172 height 103
click at [339, 253] on p "R$ 19,00" at bounding box center [304, 260] width 157 height 20
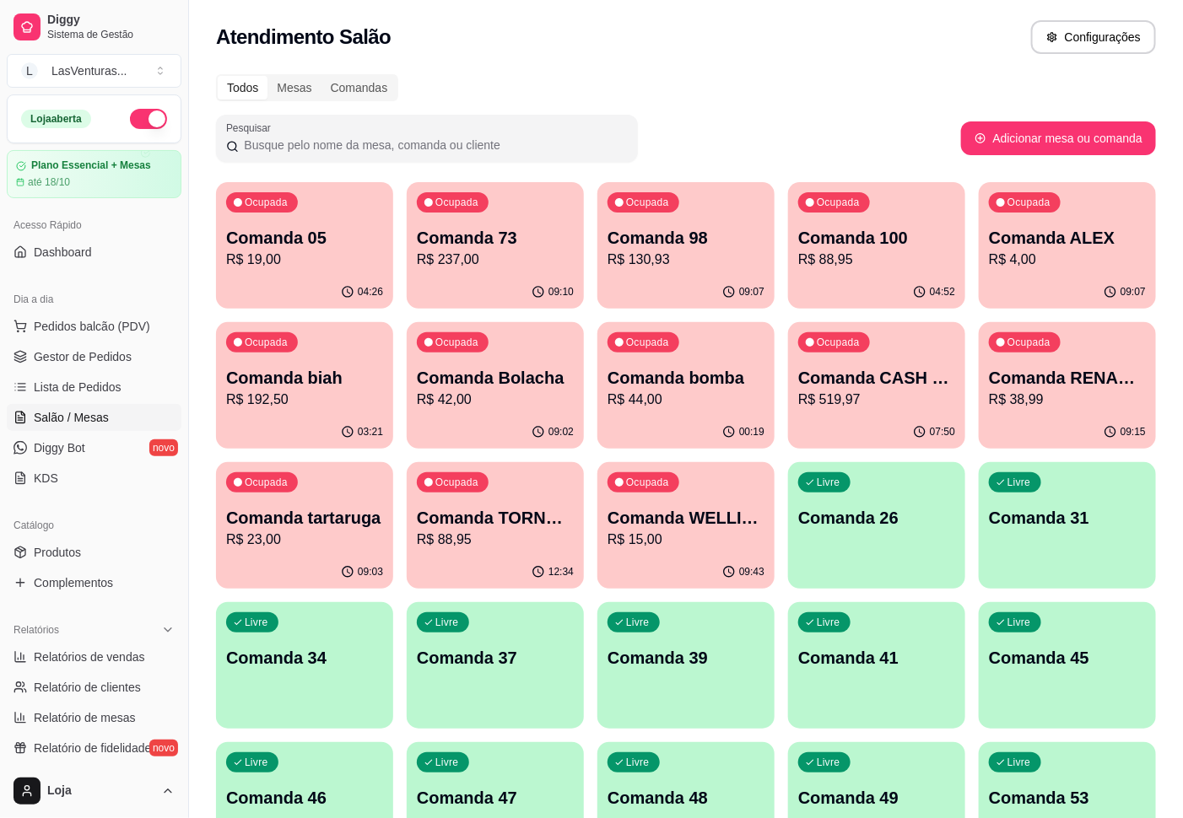
click at [438, 258] on p "R$ 237,00" at bounding box center [495, 260] width 157 height 20
click at [628, 240] on p "Comanda 98" at bounding box center [686, 238] width 152 height 23
click at [924, 269] on p "R$ 88,95" at bounding box center [876, 260] width 157 height 20
click at [1002, 261] on p "R$ 4,00" at bounding box center [1067, 259] width 152 height 19
click at [347, 377] on p "Comanda biah" at bounding box center [304, 378] width 157 height 24
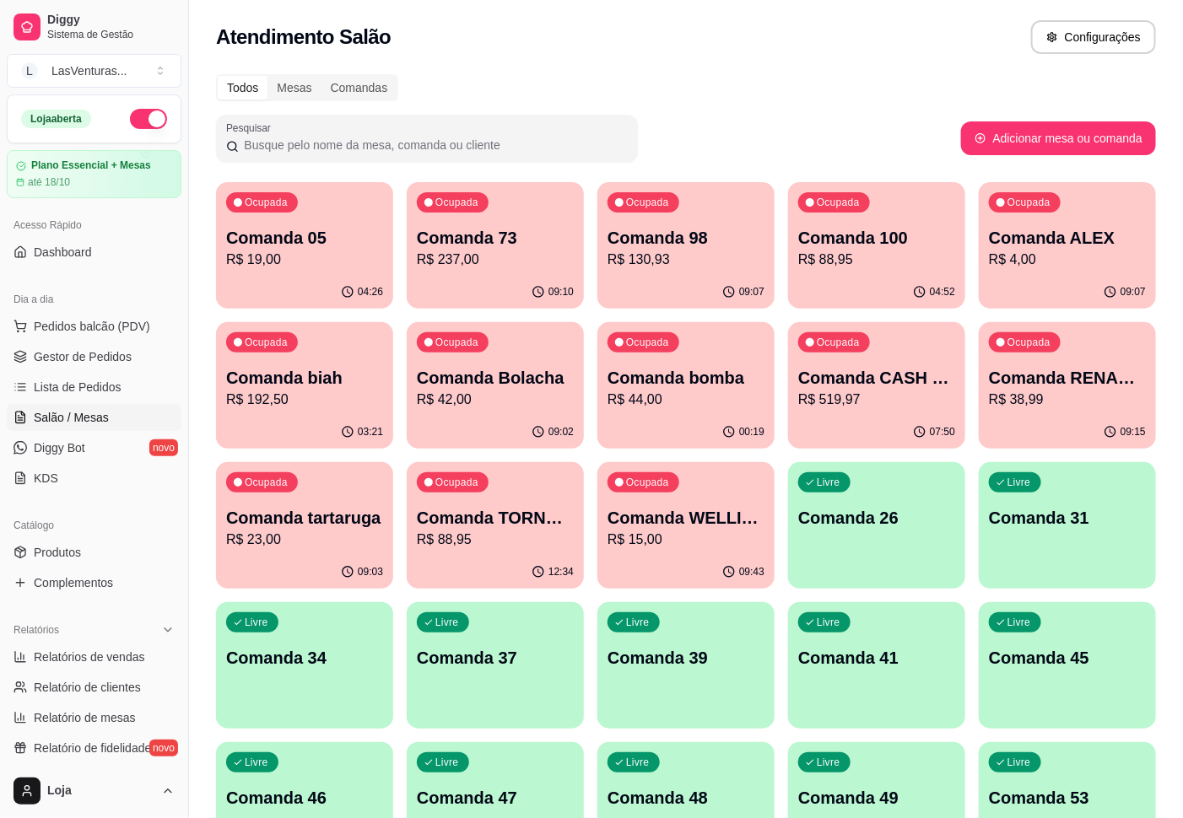
click at [321, 274] on div "Ocupada Comanda 05 R$ 19,00" at bounding box center [304, 229] width 177 height 94
click at [484, 287] on div "09:11" at bounding box center [495, 292] width 177 height 33
click at [833, 273] on div "Ocupada Comanda 100 R$ 88,95" at bounding box center [876, 229] width 177 height 94
click at [803, 266] on p "R$ 88,95" at bounding box center [876, 260] width 157 height 20
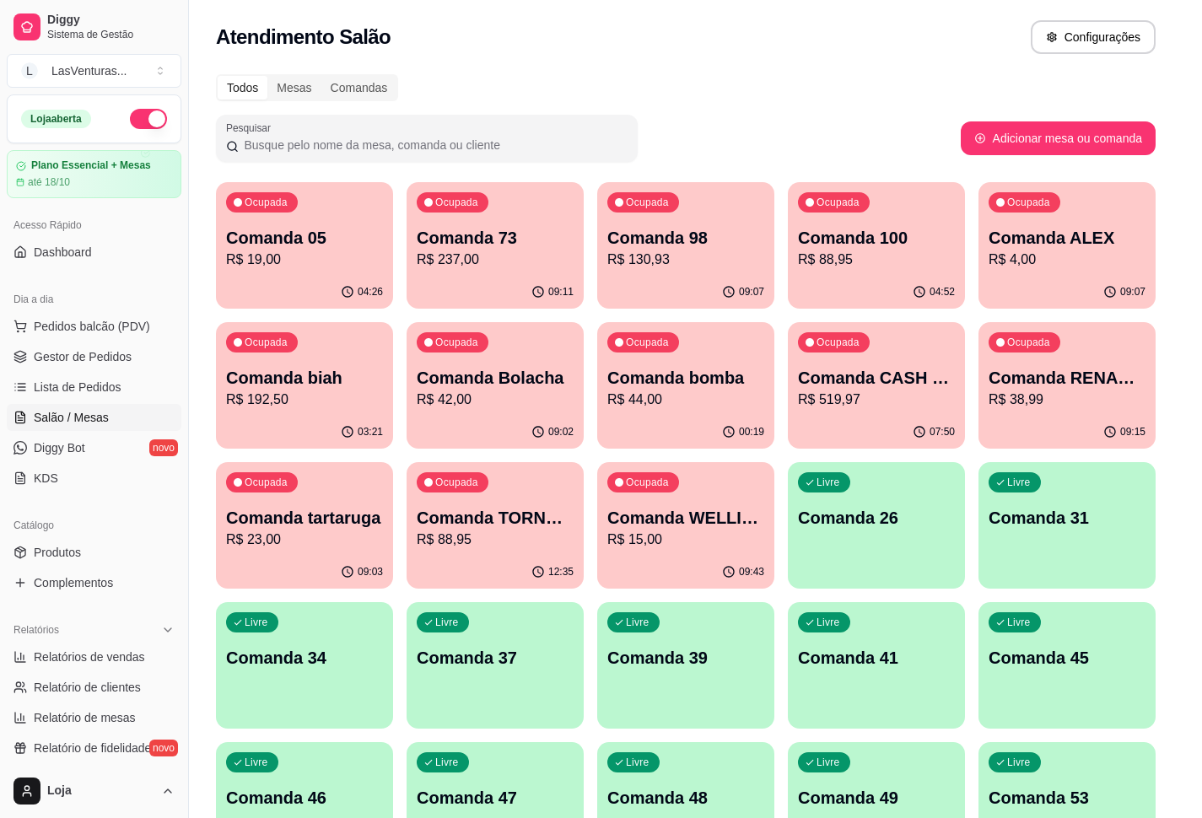
click at [899, 266] on div "Atenção Para vincular um cliente a um pedido já existente você pode clicar no c…" at bounding box center [601, 294] width 607 height 82
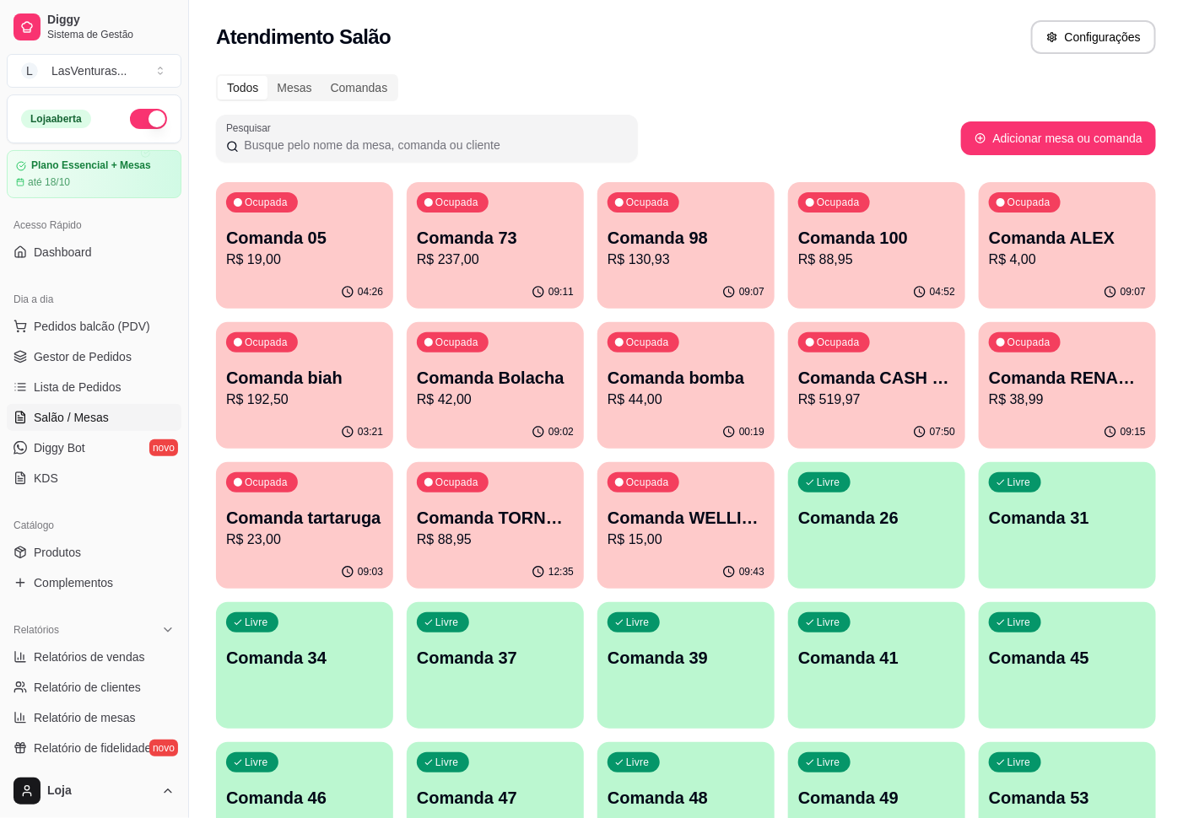
click at [737, 246] on p "Comanda 98" at bounding box center [685, 238] width 157 height 24
click at [1099, 267] on p "R$ 4,00" at bounding box center [1067, 259] width 152 height 19
click at [296, 423] on div "03:21" at bounding box center [304, 432] width 177 height 33
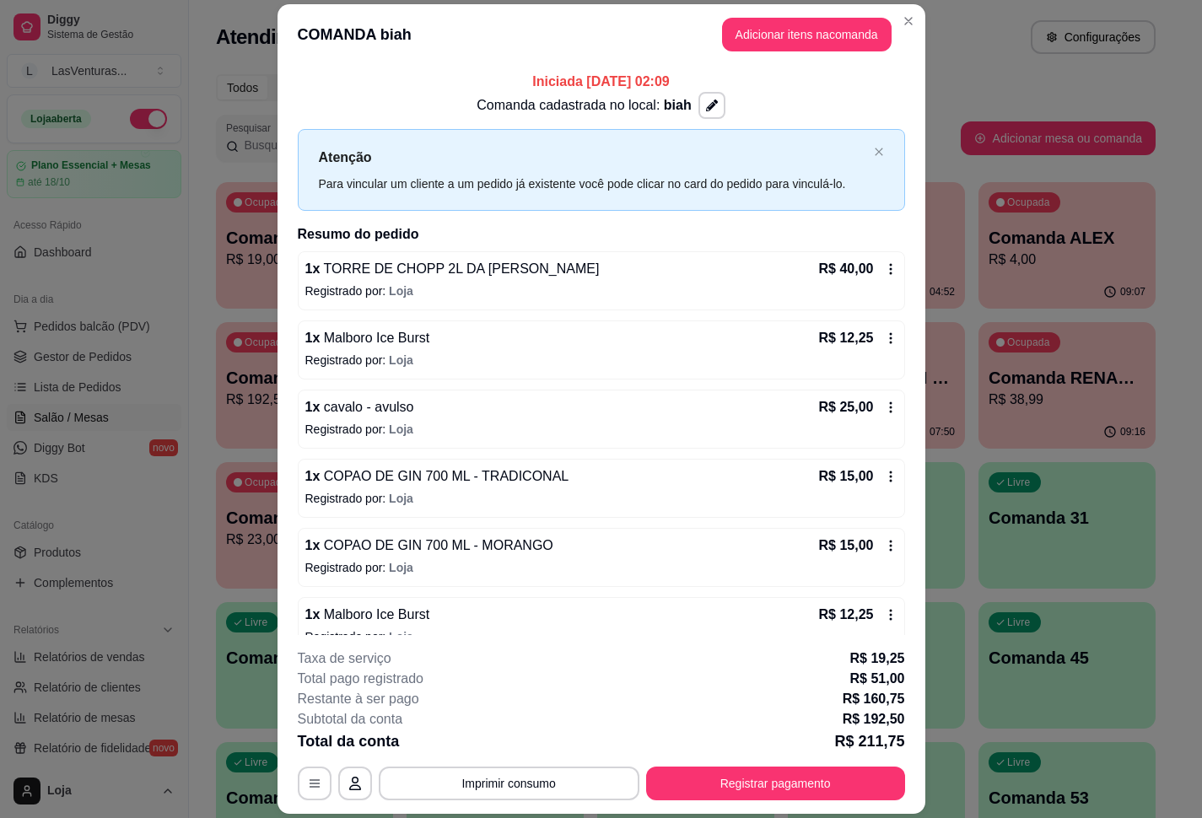
click at [1035, 407] on p "R$ 38,99" at bounding box center [1067, 400] width 157 height 20
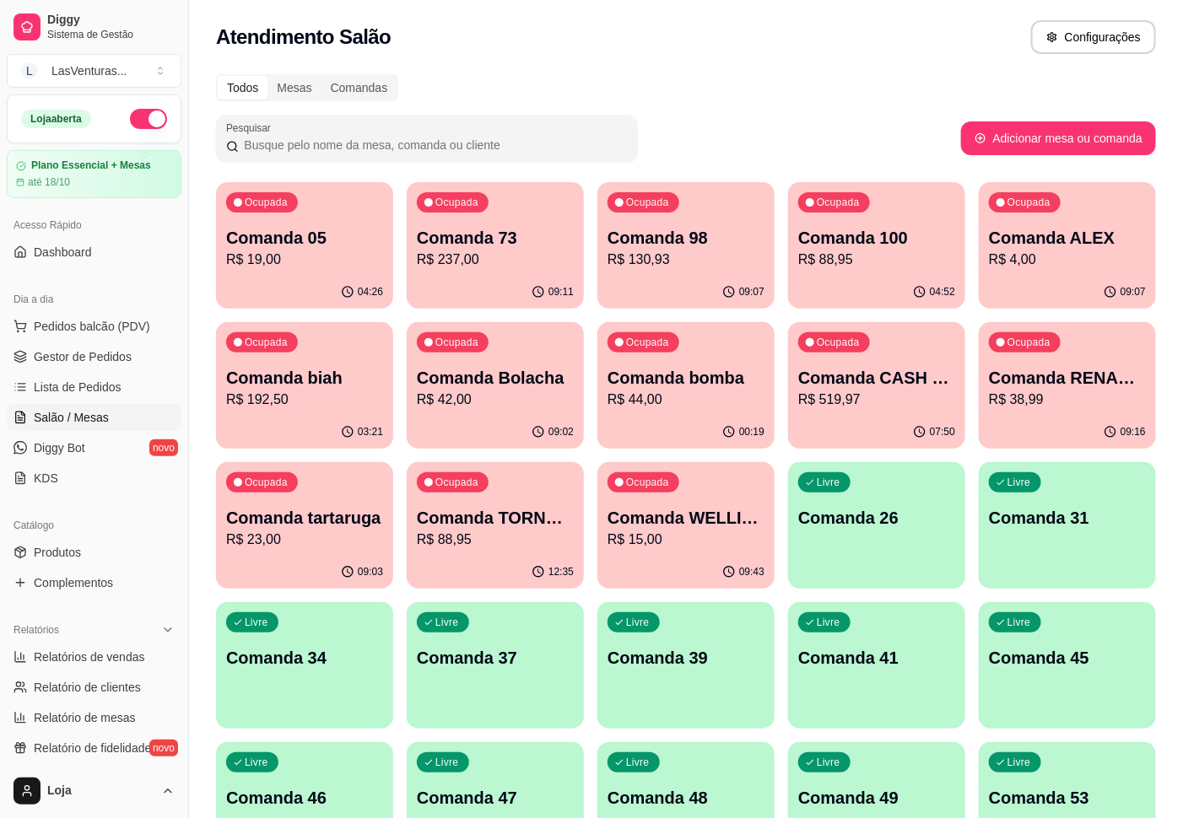
click at [337, 403] on p "R$ 192,50" at bounding box center [304, 400] width 157 height 20
click at [504, 380] on p "Comanda Bolacha" at bounding box center [495, 378] width 157 height 24
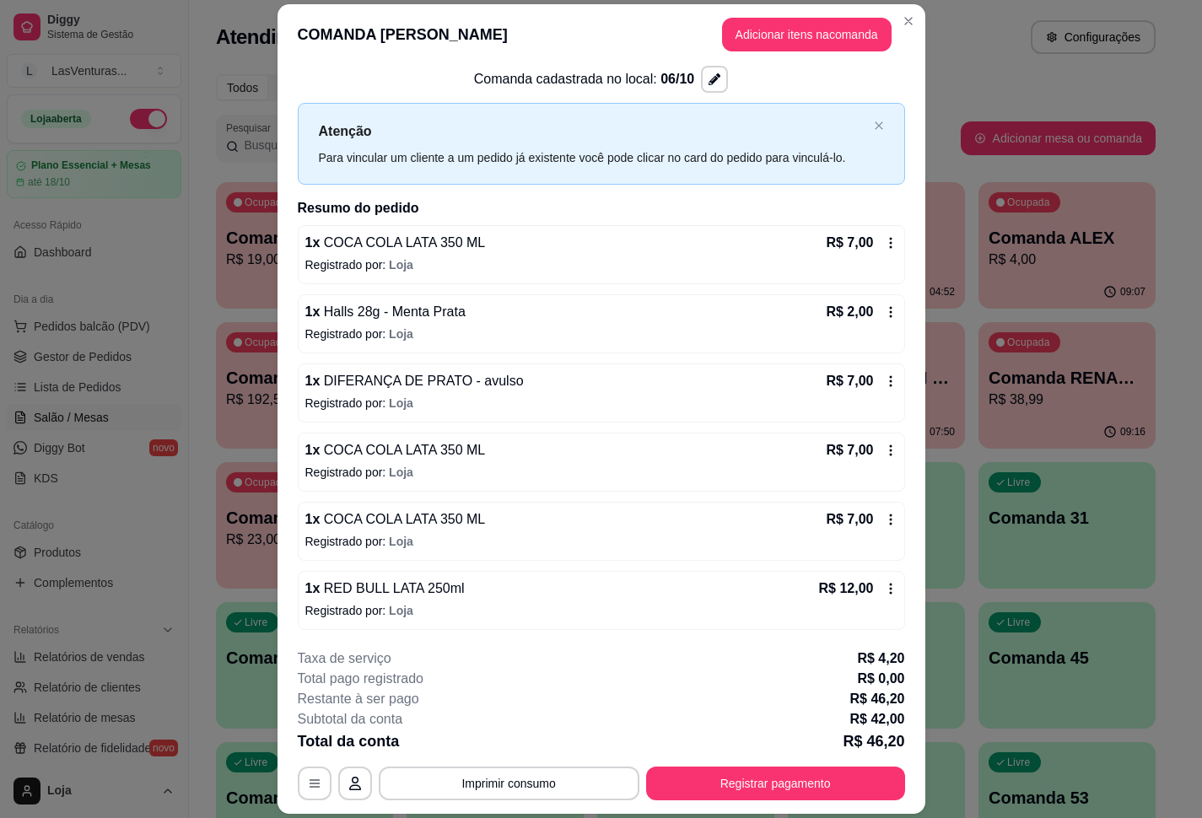
scroll to position [33, 0]
click at [1010, 535] on div "Livre Comanda 31" at bounding box center [1066, 515] width 177 height 106
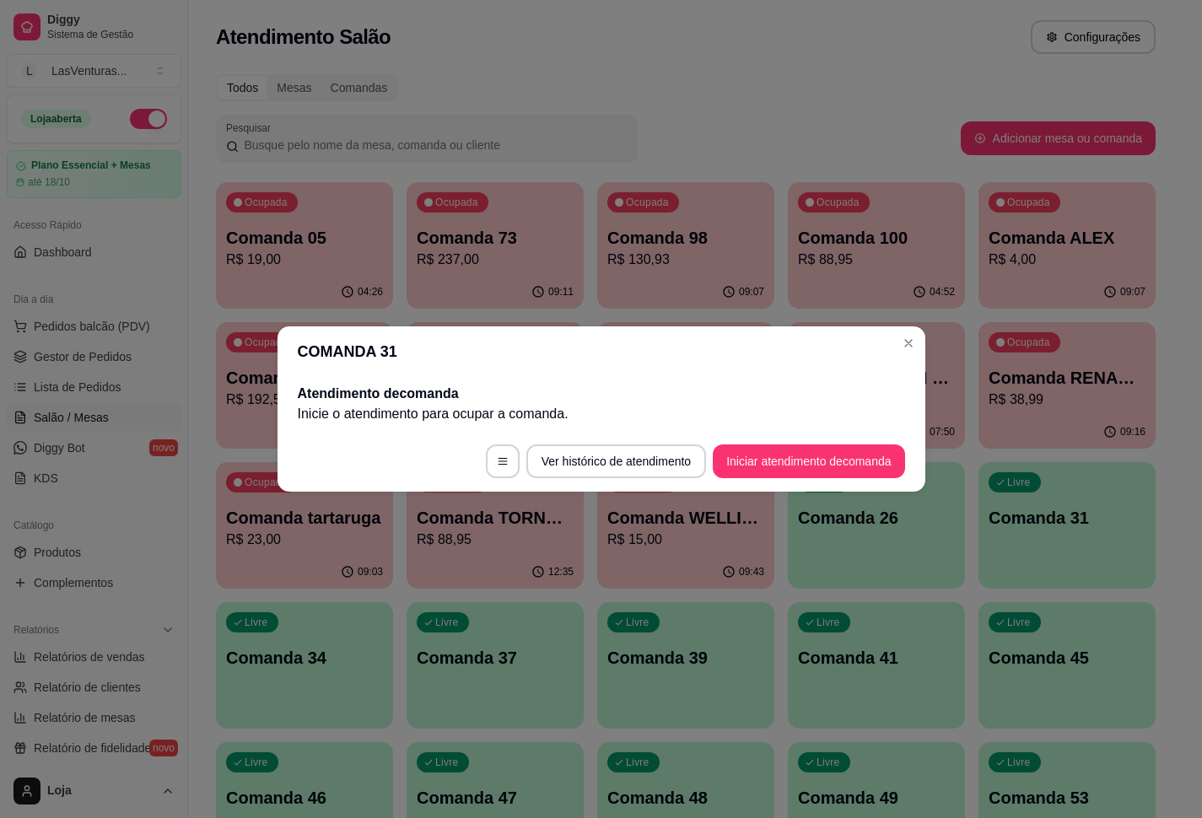
click at [984, 540] on div "Livre Comanda 31" at bounding box center [1066, 515] width 177 height 106
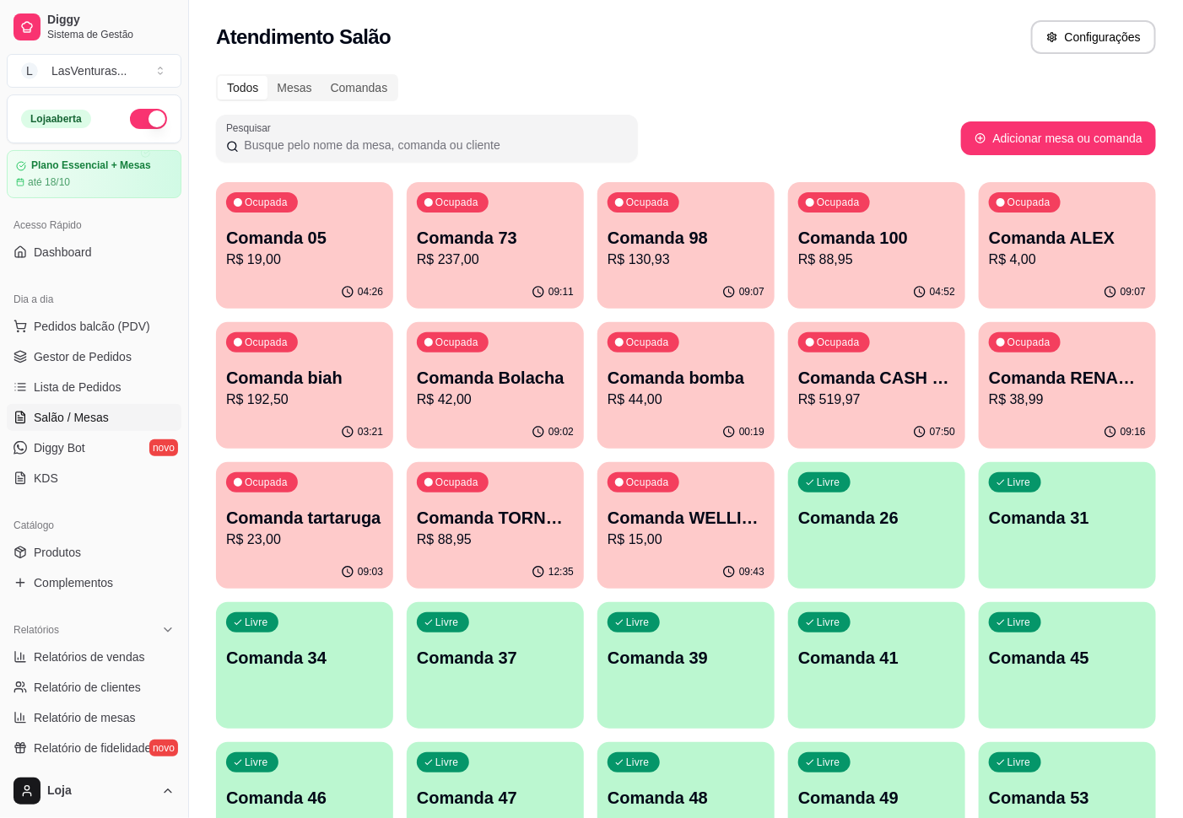
click at [747, 354] on div "Ocupada Comanda bomba R$ 44,00" at bounding box center [685, 369] width 177 height 94
click at [745, 355] on div "Ocupada Comanda bomba R$ 44,00" at bounding box center [685, 369] width 177 height 94
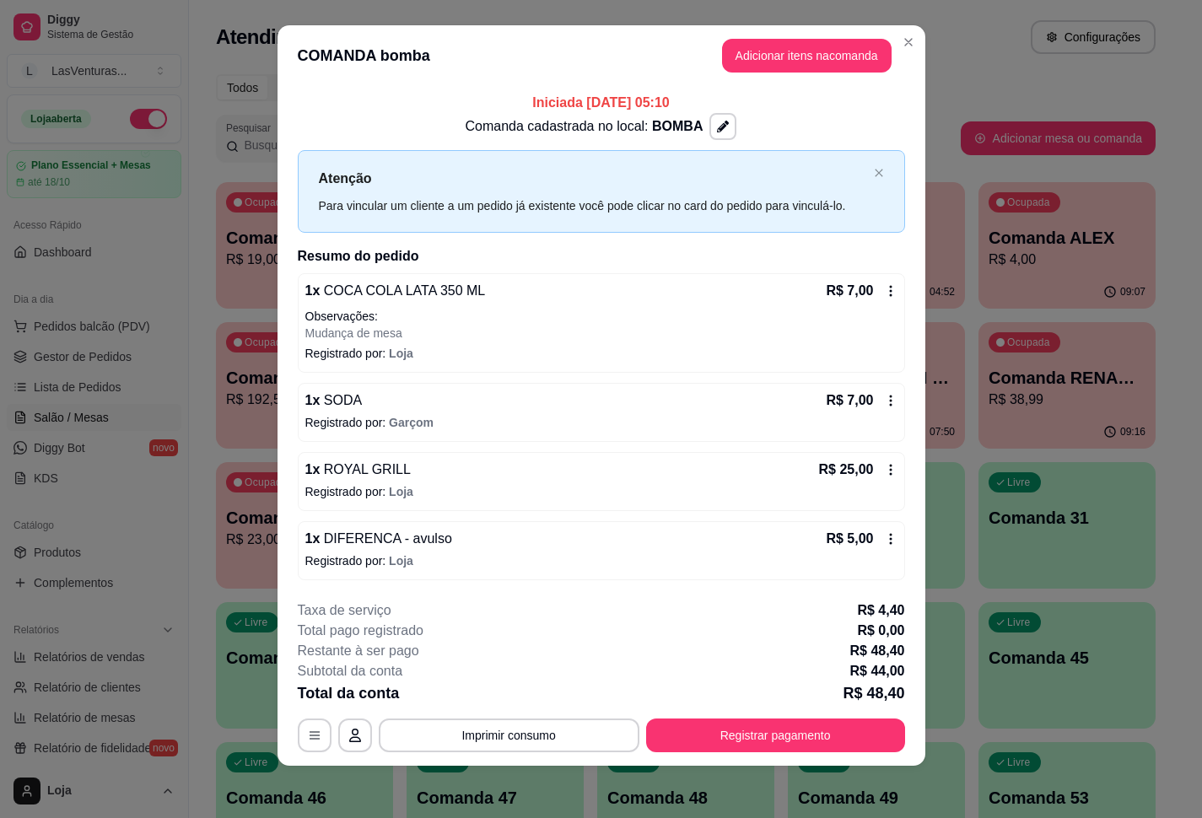
scroll to position [16, 0]
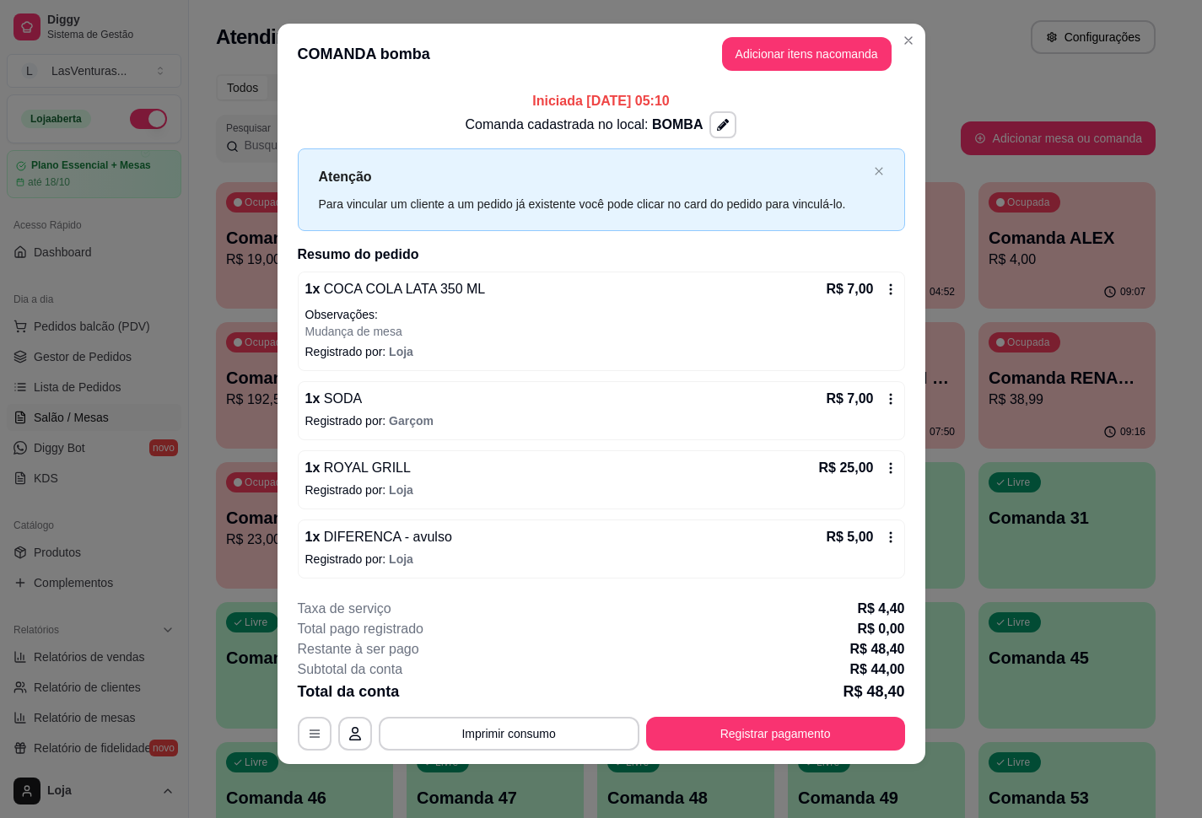
click at [760, 747] on button "Registrar pagamento" at bounding box center [775, 734] width 259 height 34
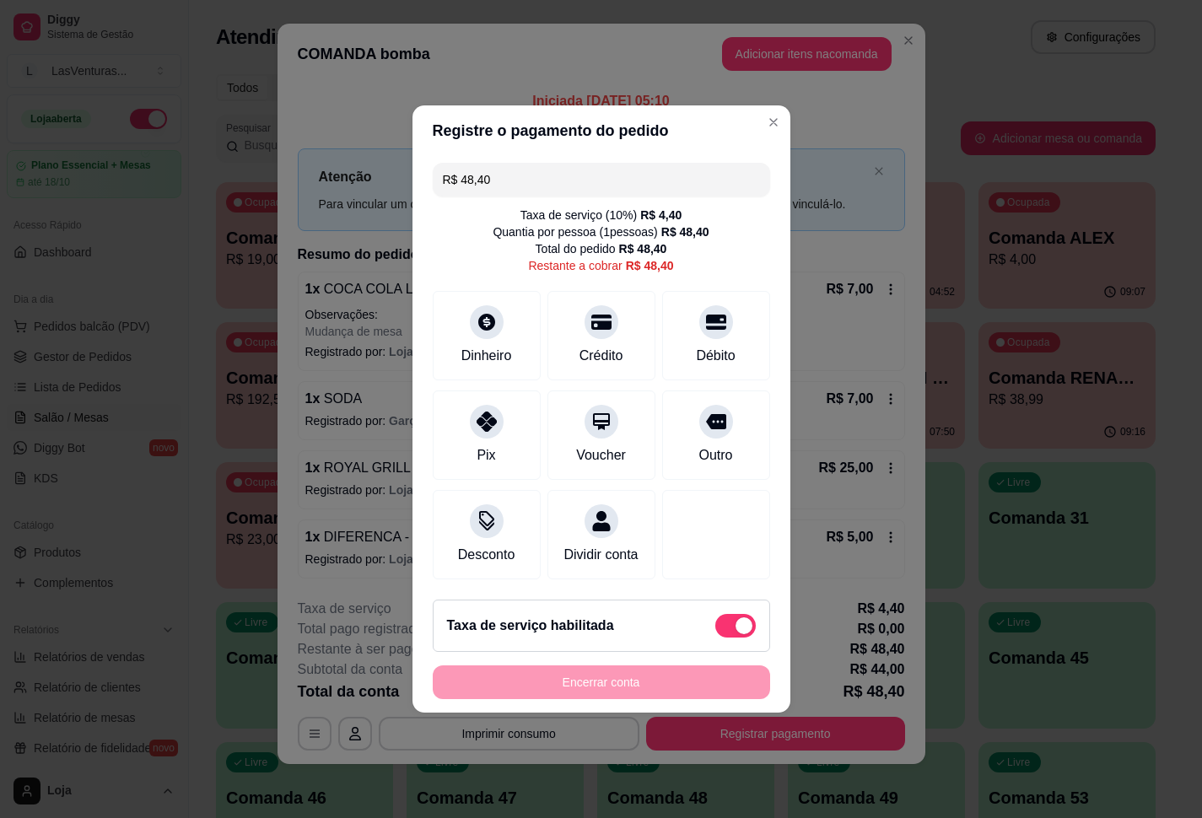
click at [715, 631] on span at bounding box center [735, 626] width 40 height 24
click at [714, 631] on input "checkbox" at bounding box center [719, 634] width 11 height 11
checkbox input "true"
type input "R$ 44,00"
checkbox input "false"
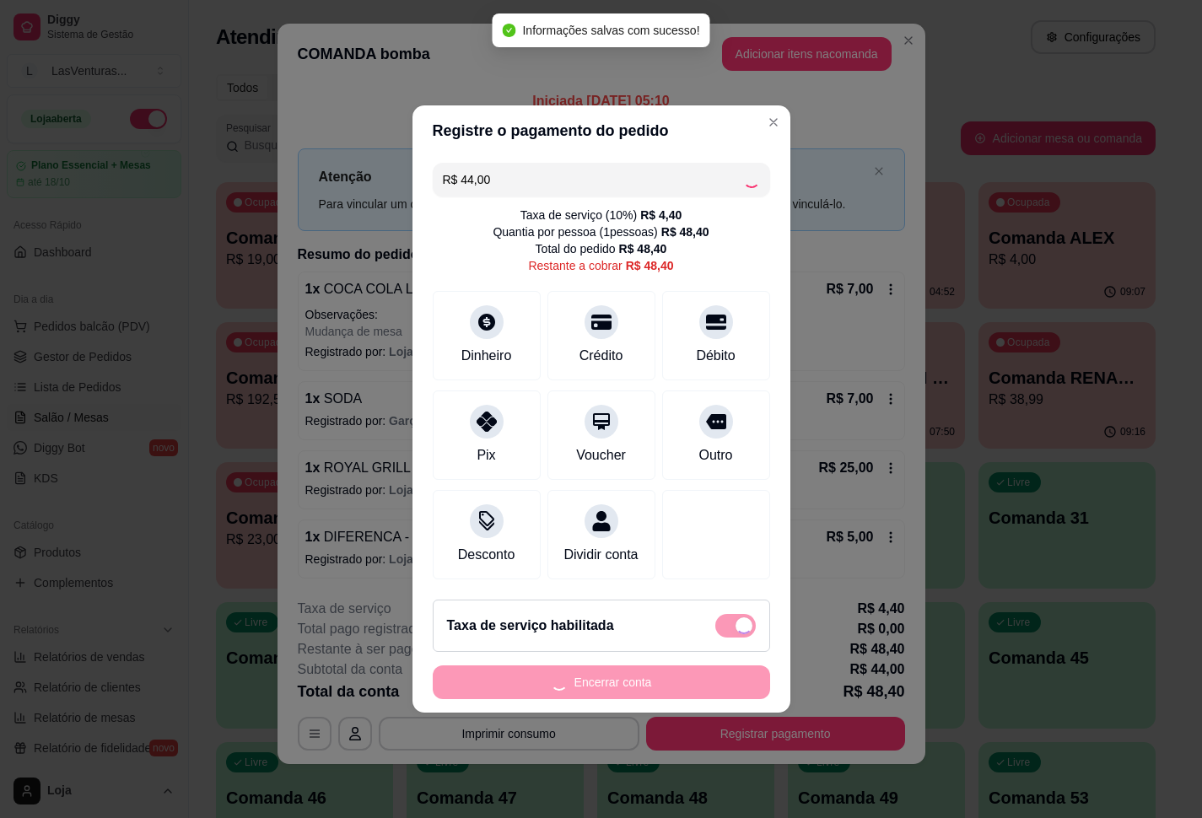
scroll to position [6, 0]
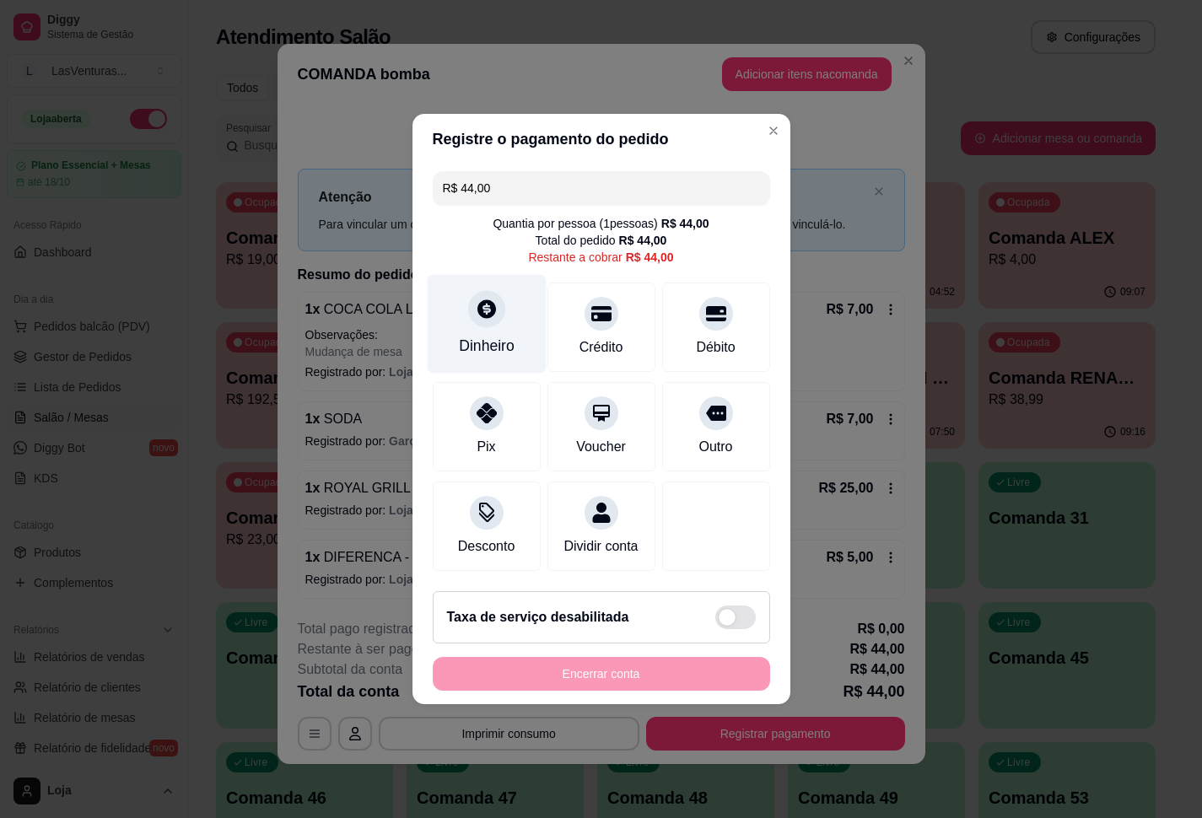
click at [484, 298] on icon at bounding box center [486, 309] width 22 height 22
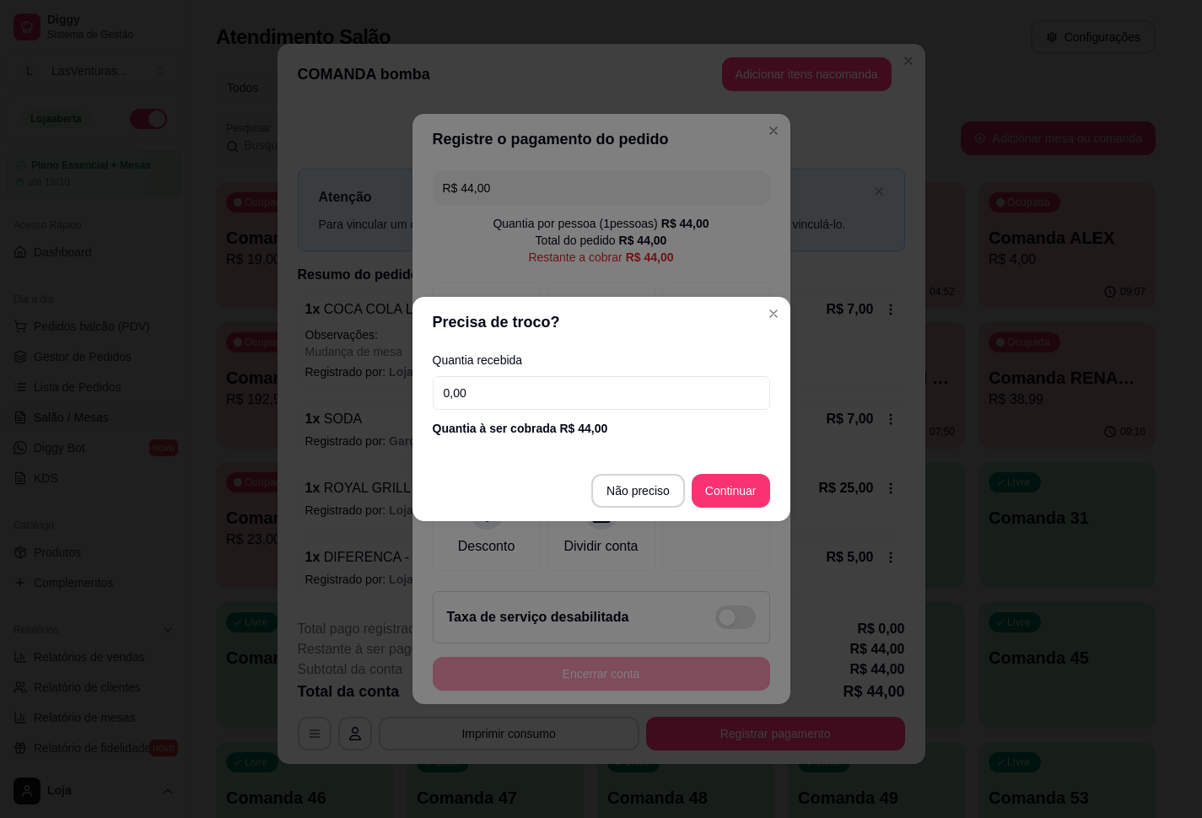
click at [486, 412] on div "Quantia recebida 0,00 Quantia à ser cobrada R$ 44,00" at bounding box center [601, 396] width 378 height 96
click at [484, 403] on input "0,00" at bounding box center [601, 393] width 337 height 34
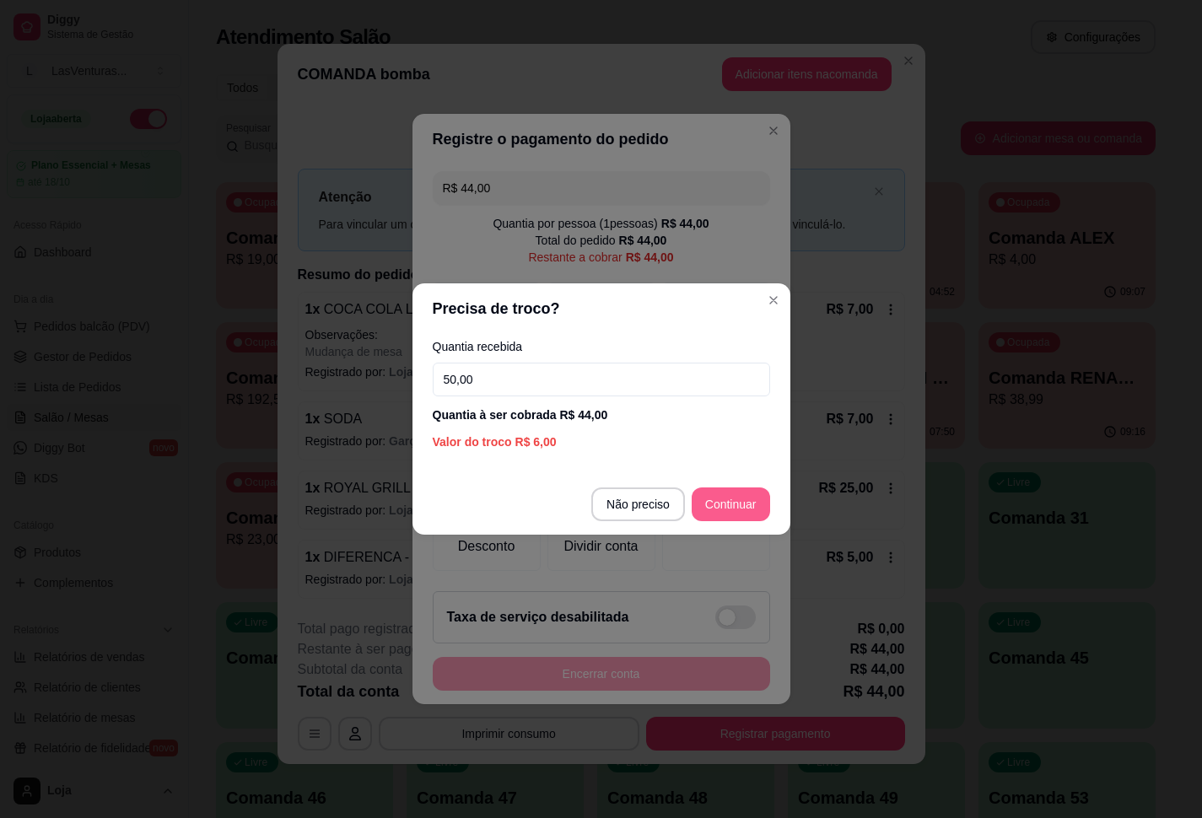
type input "50,00"
click at [768, 494] on footer "Não preciso Continuar" at bounding box center [601, 504] width 378 height 61
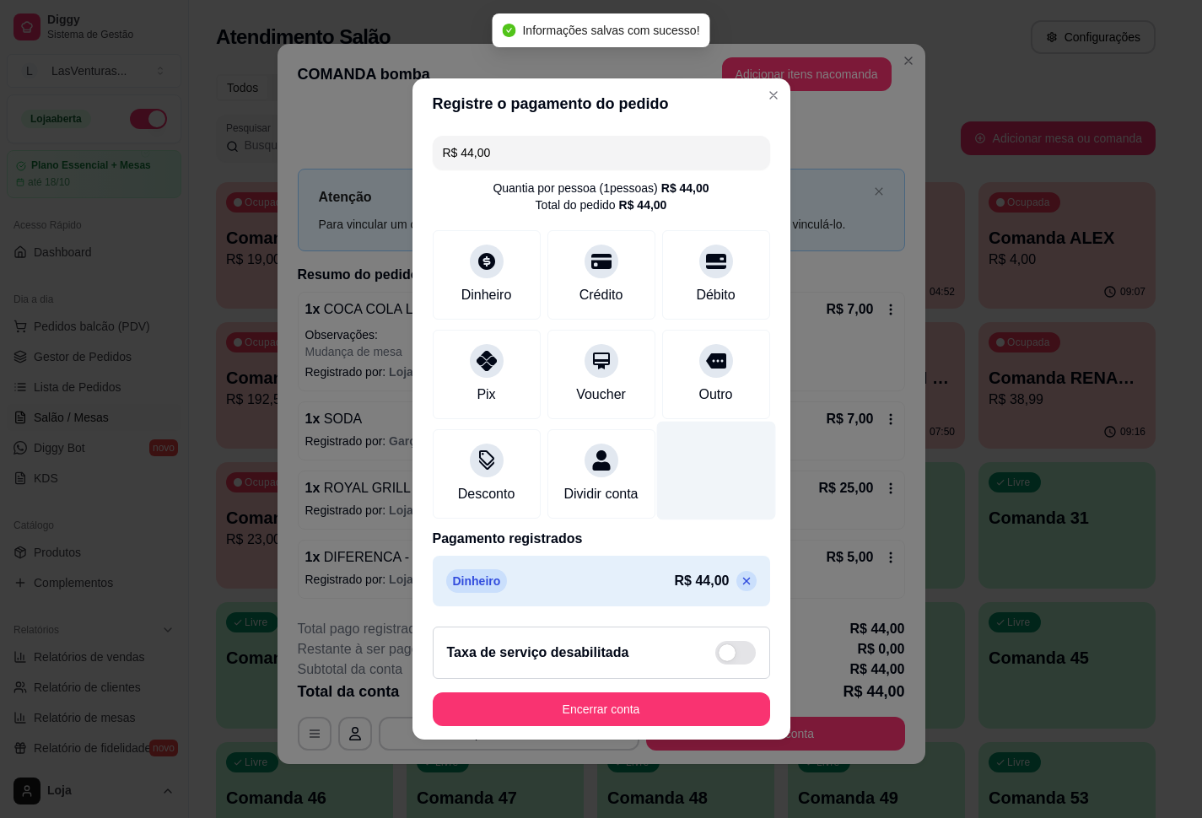
type input "R$ 0,00"
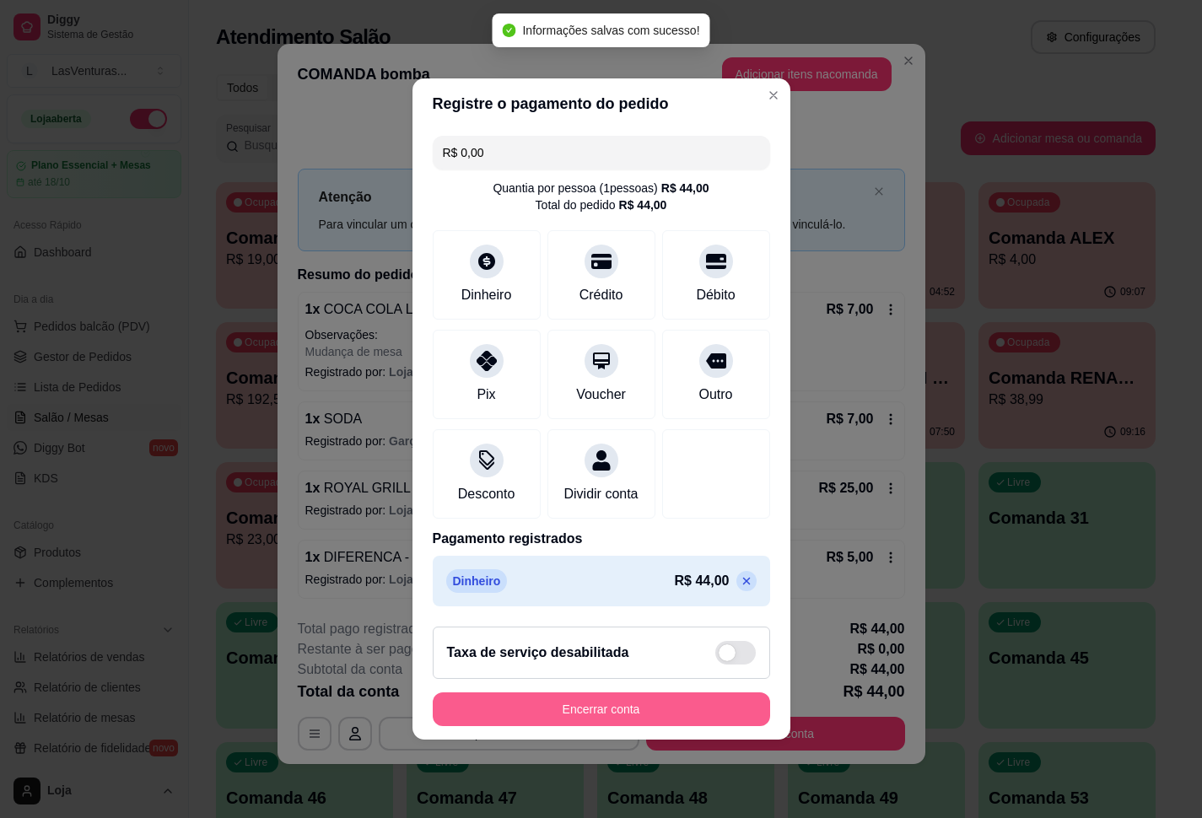
click at [617, 726] on button "Encerrar conta" at bounding box center [601, 710] width 337 height 34
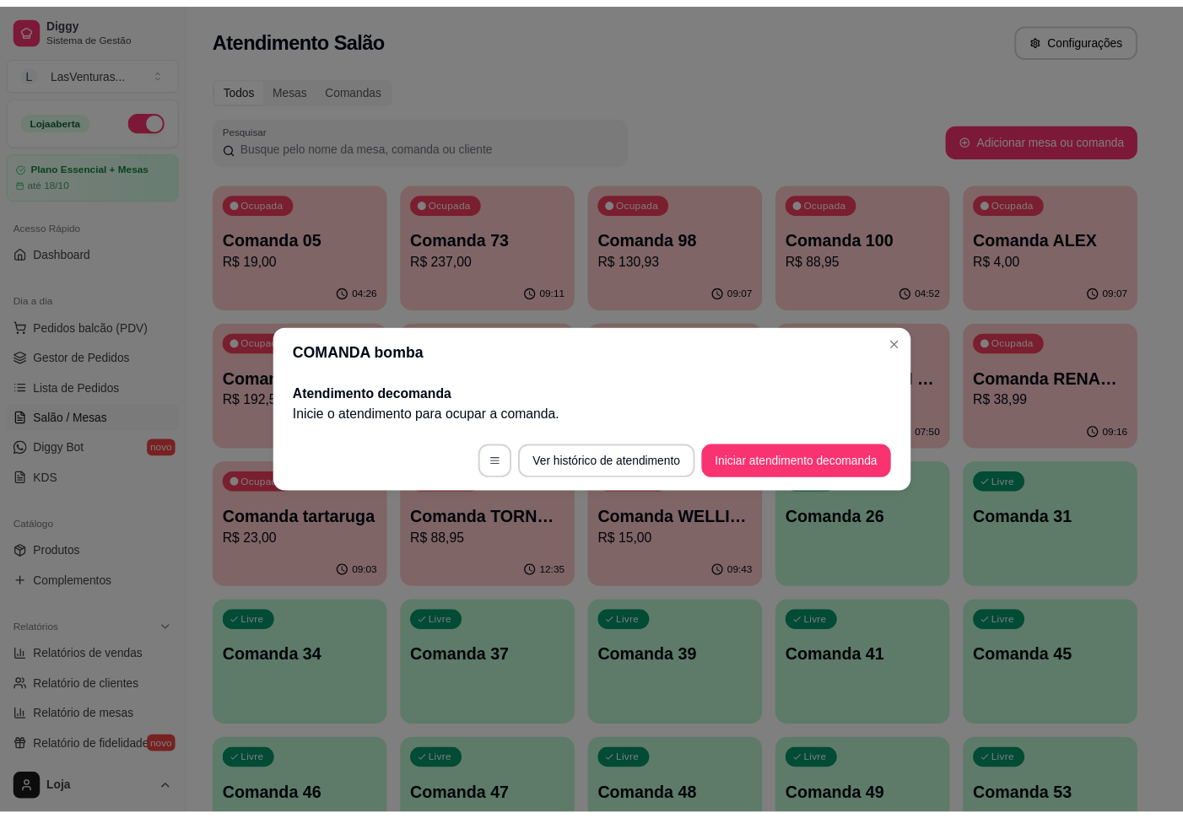
scroll to position [0, 0]
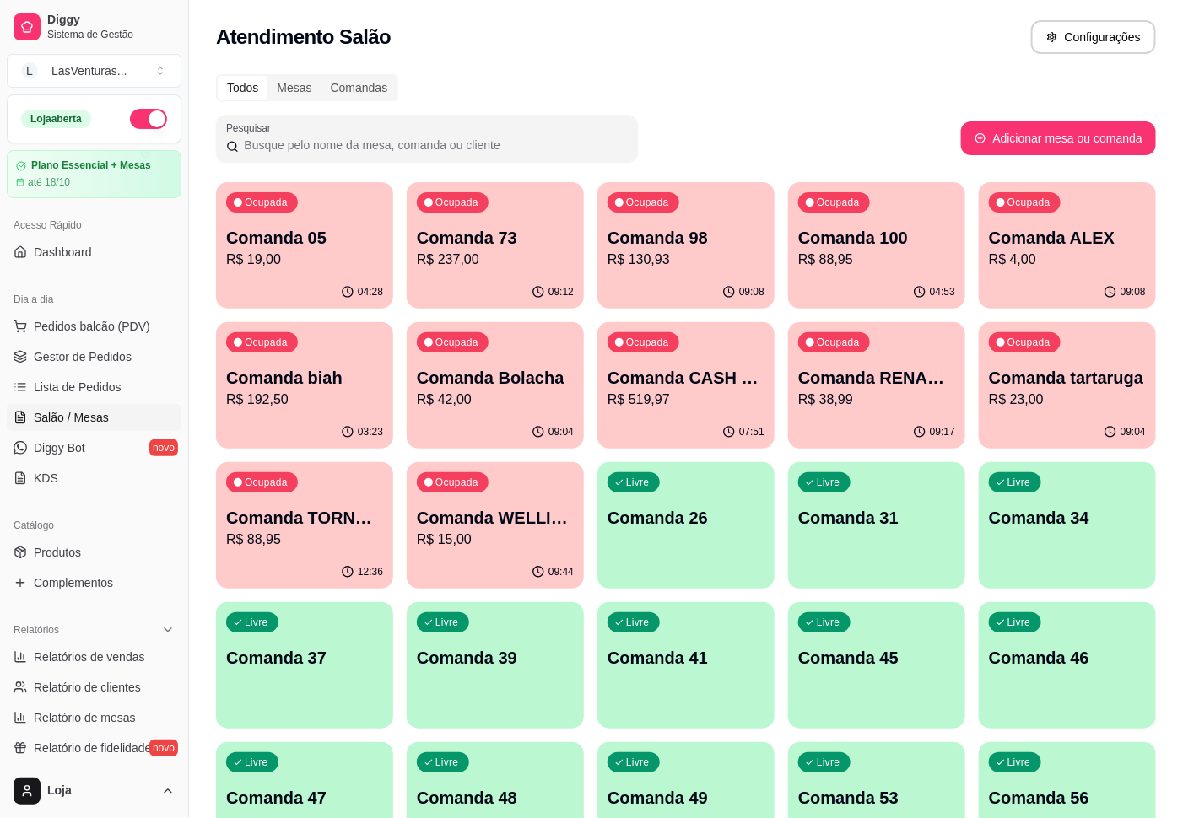
click at [307, 488] on div "Ocupada Comanda TORNEIO [DATE] R$ 88,95" at bounding box center [304, 509] width 177 height 94
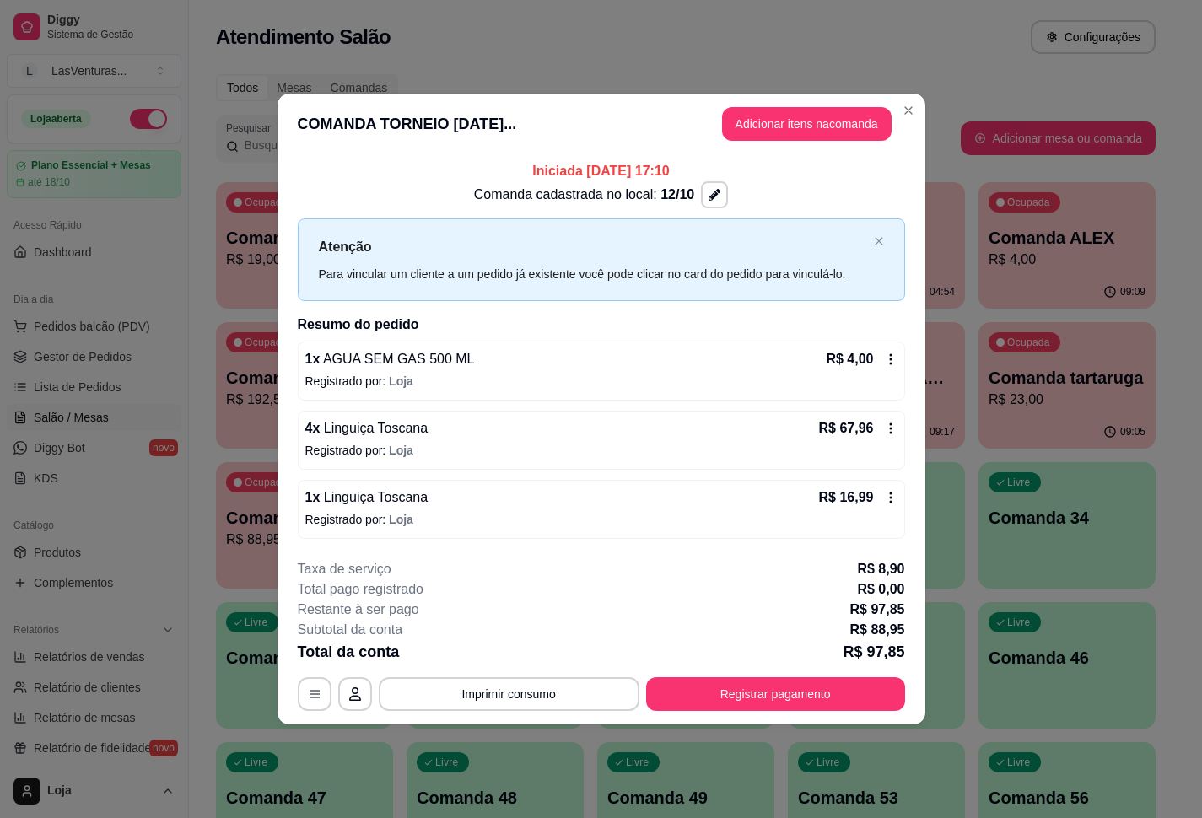
click at [1020, 403] on p "R$ 23,00" at bounding box center [1067, 400] width 157 height 20
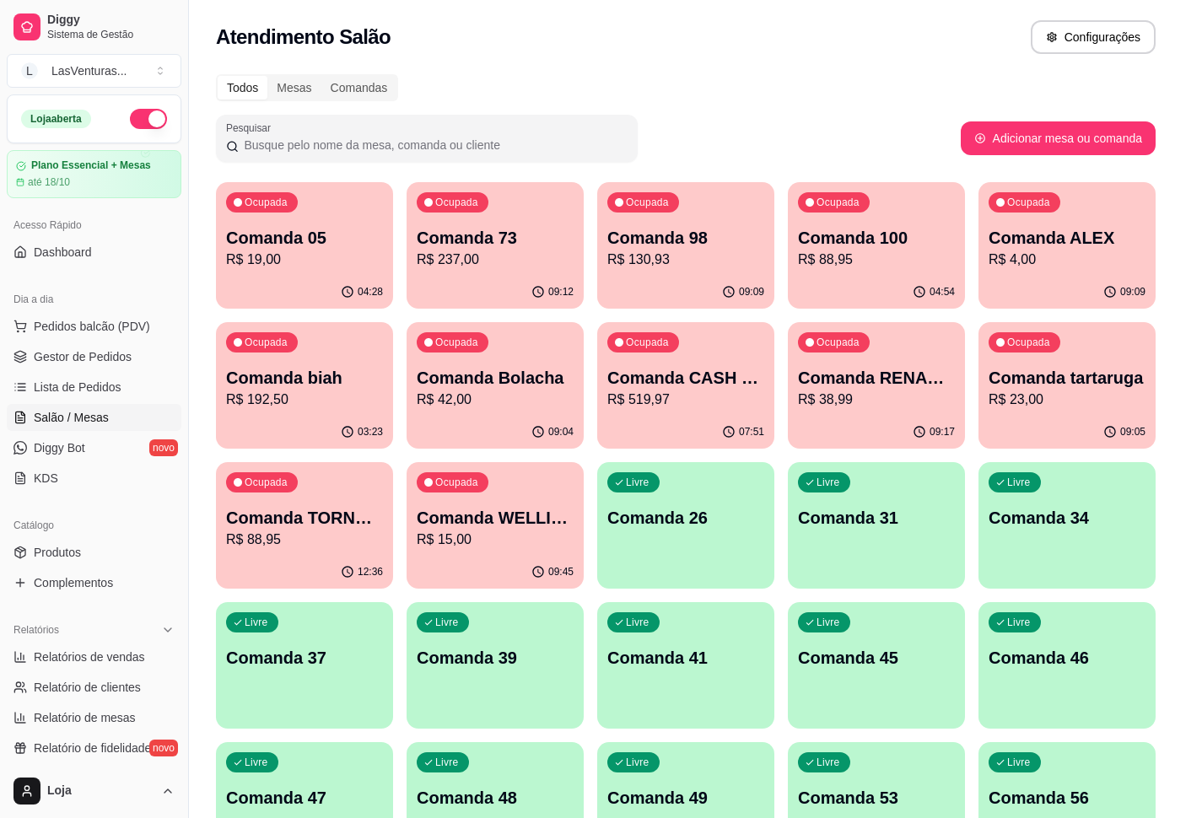
click at [881, 395] on header "COMANDA tartaruga" at bounding box center [601, 375] width 652 height 51
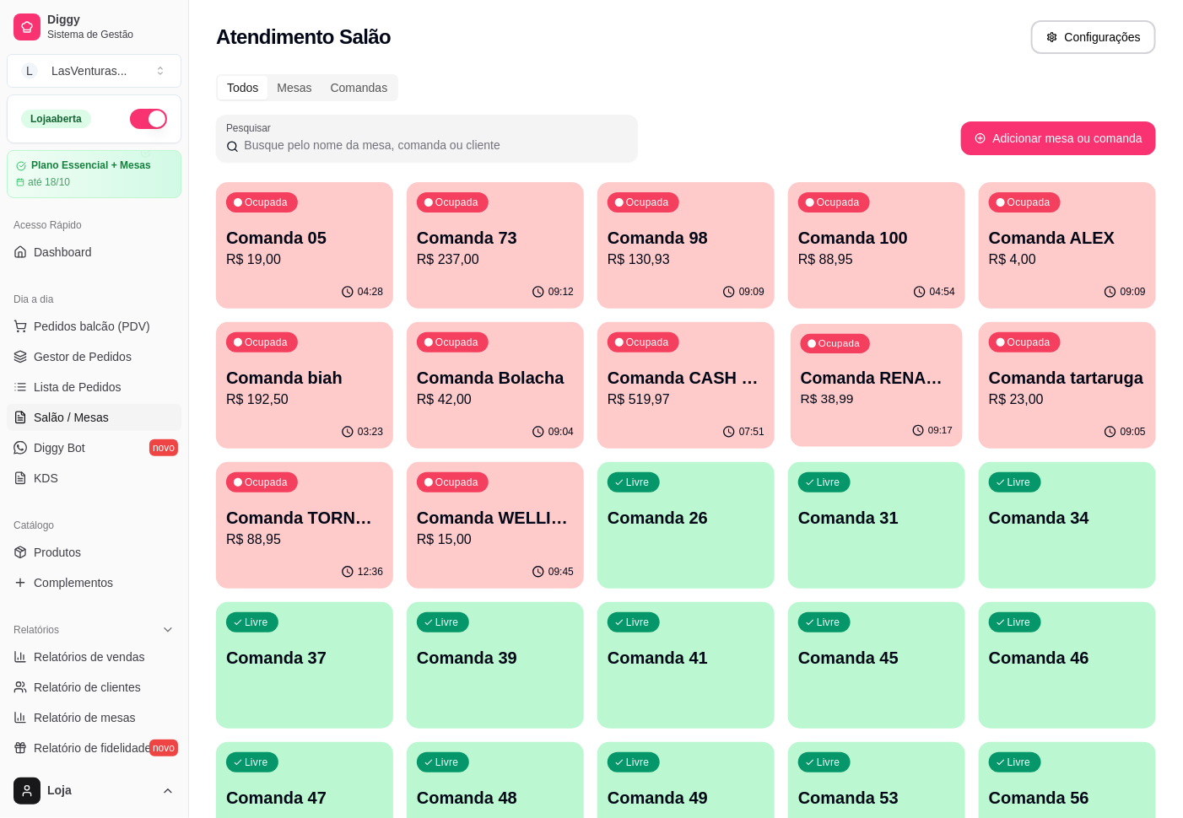
click at [835, 375] on p "Comanda RENAM 22/09" at bounding box center [876, 378] width 152 height 23
